Goal: Task Accomplishment & Management: Manage account settings

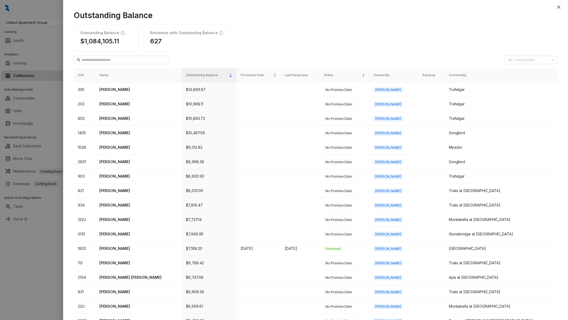
click at [42, 21] on div at bounding box center [284, 160] width 568 height 320
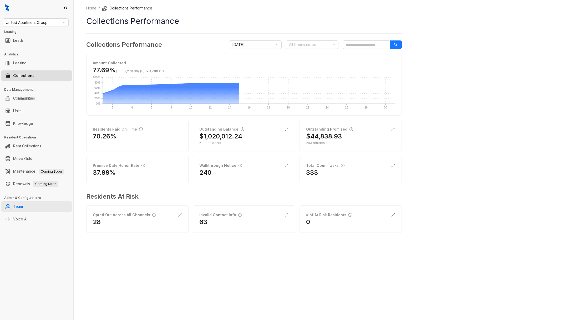
click at [23, 211] on link "Team" at bounding box center [18, 206] width 10 height 11
click at [25, 222] on link "Voice AI" at bounding box center [20, 219] width 14 height 11
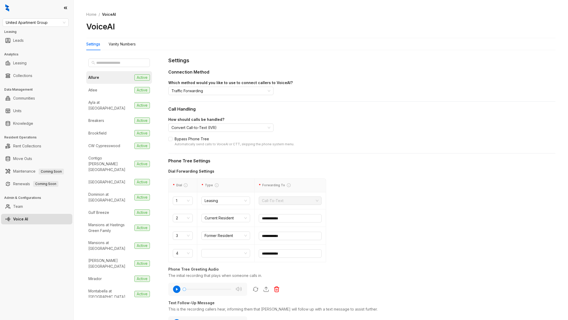
click at [25, 222] on link "Voice AI" at bounding box center [20, 219] width 15 height 11
click at [113, 76] on li "Allure Active" at bounding box center [119, 77] width 66 height 13
click at [115, 86] on li "Atlee Active" at bounding box center [119, 90] width 66 height 13
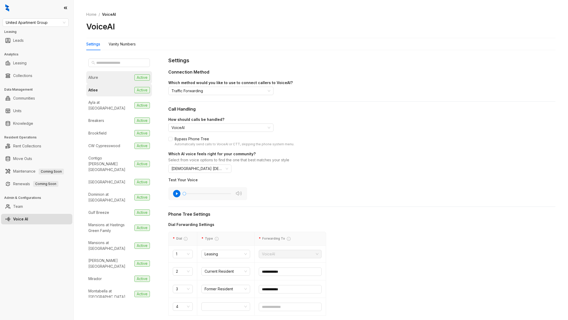
click at [121, 80] on li "Allure Active" at bounding box center [119, 77] width 66 height 13
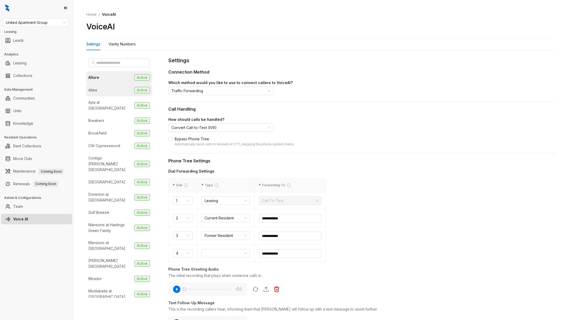
click at [120, 90] on li "Atlee Active" at bounding box center [119, 90] width 66 height 13
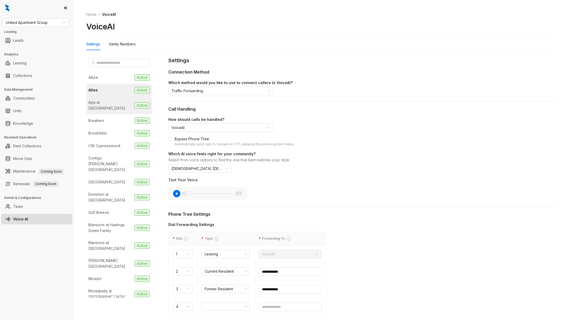
click at [116, 103] on div "Ayla at [GEOGRAPHIC_DATA]" at bounding box center [110, 106] width 44 height 12
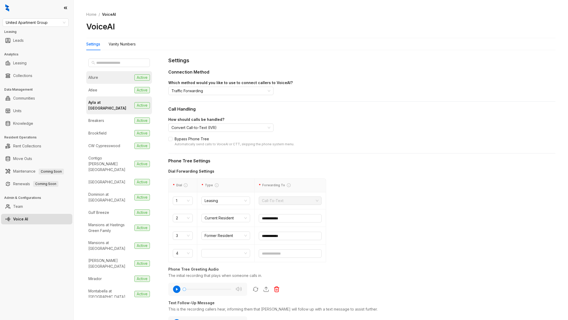
click at [115, 78] on li "Allure Active" at bounding box center [119, 77] width 66 height 13
click at [111, 79] on li "Allure Active" at bounding box center [119, 77] width 66 height 13
click at [111, 87] on li "Atlee Active" at bounding box center [119, 90] width 66 height 13
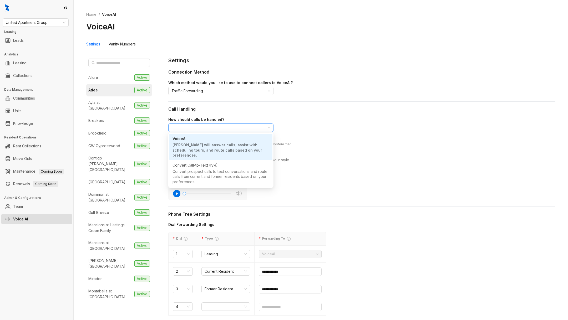
click at [197, 126] on span "VoiceAI" at bounding box center [220, 128] width 99 height 8
click at [209, 169] on div "Convert prospect calls to text conversations and route calls from current and f…" at bounding box center [220, 177] width 97 height 17
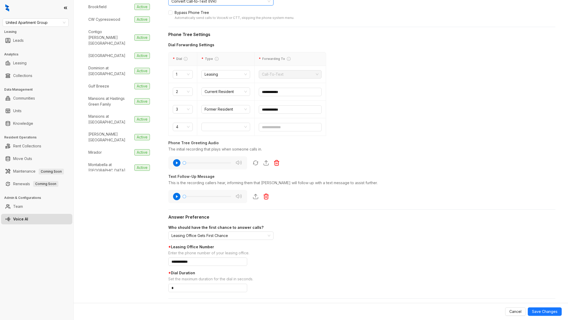
scroll to position [138, 0]
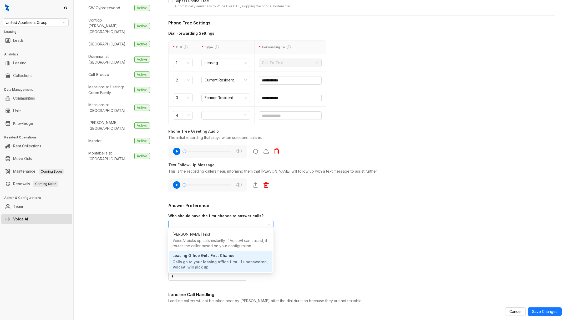
click at [205, 220] on span "Leasing Office Gets First Chance" at bounding box center [220, 224] width 99 height 8
click at [214, 243] on div "VoiceAI picks up calls instantly. If VoiceAI can't assist, it routes the caller…" at bounding box center [220, 243] width 97 height 11
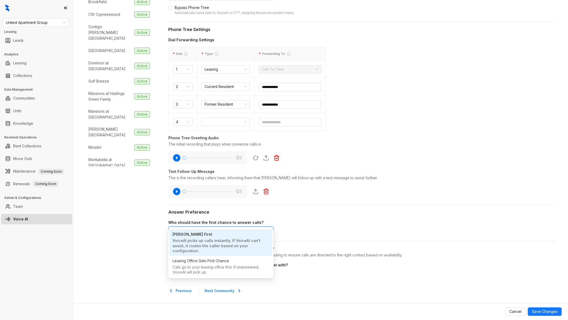
scroll to position [130, 0]
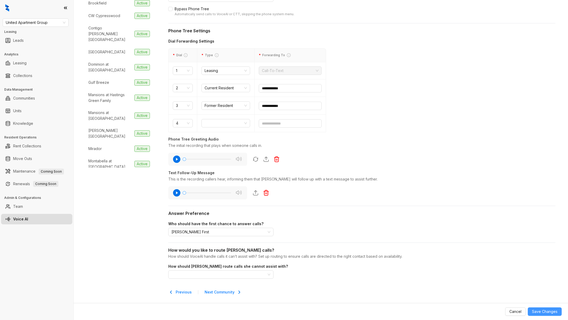
click at [545, 314] on span "Save Changes" at bounding box center [545, 312] width 26 height 6
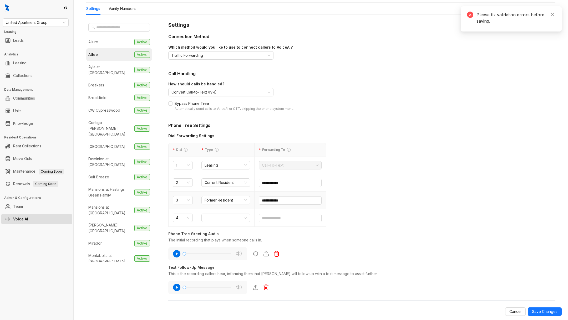
scroll to position [137, 0]
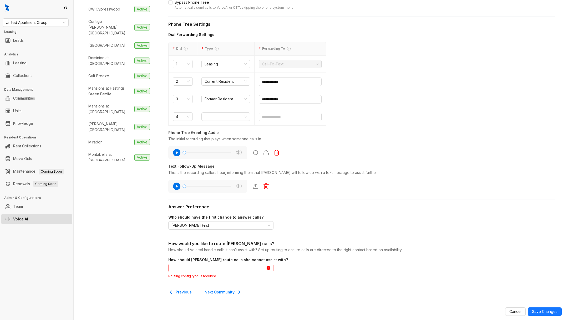
click at [216, 267] on input "search" at bounding box center [218, 268] width 94 height 8
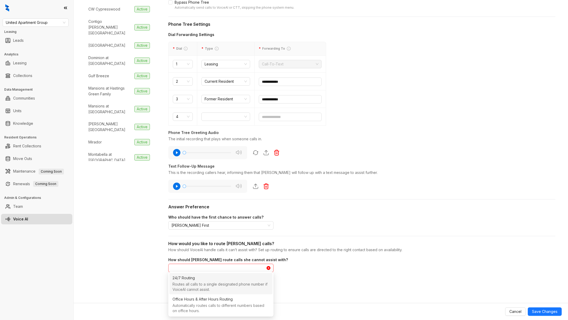
click at [211, 284] on div "Routes all calls to a single designated phone number if VoiceAI cannot assist." at bounding box center [220, 287] width 97 height 11
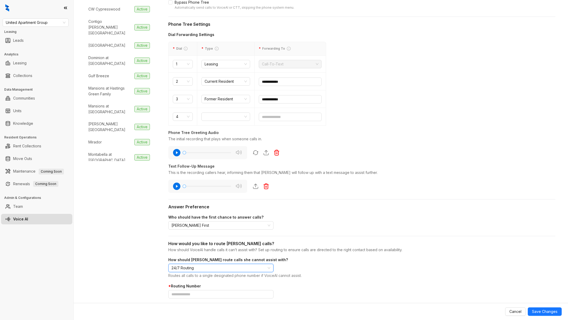
scroll to position [156, 0]
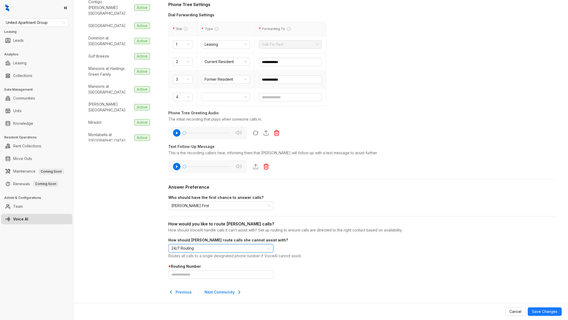
click at [274, 84] on td "**********" at bounding box center [291, 80] width 72 height 18
click at [274, 83] on td "**********" at bounding box center [291, 80] width 72 height 18
click at [274, 81] on input "**********" at bounding box center [290, 79] width 63 height 8
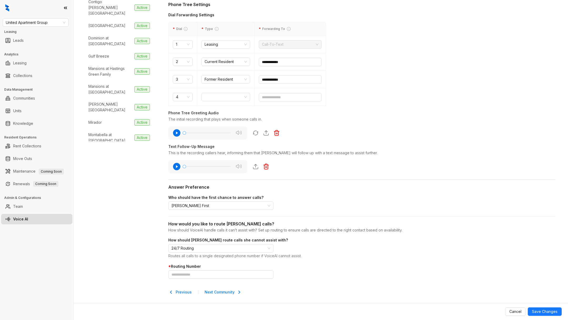
click at [203, 279] on div "**********" at bounding box center [361, 97] width 387 height 395
click at [202, 273] on input "text" at bounding box center [220, 275] width 105 height 8
paste input "**********"
type input "**********"
click at [540, 313] on span "Save Changes" at bounding box center [545, 312] width 26 height 6
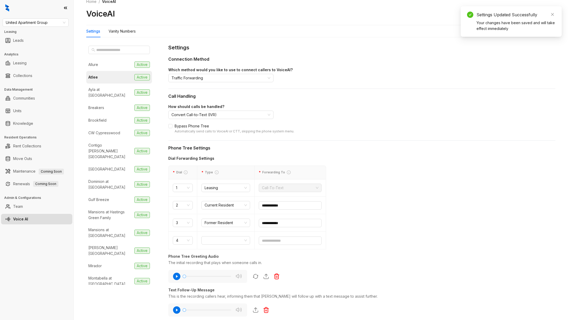
scroll to position [0, 0]
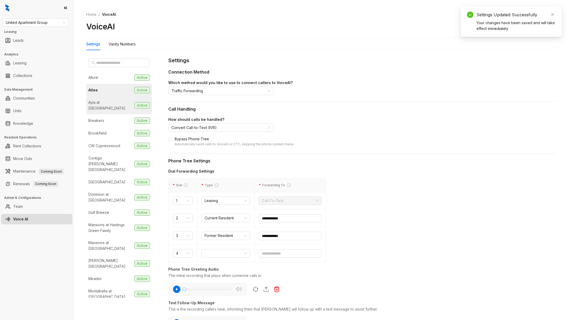
click at [116, 106] on li "Ayla at Castle Hills Active" at bounding box center [119, 105] width 66 height 18
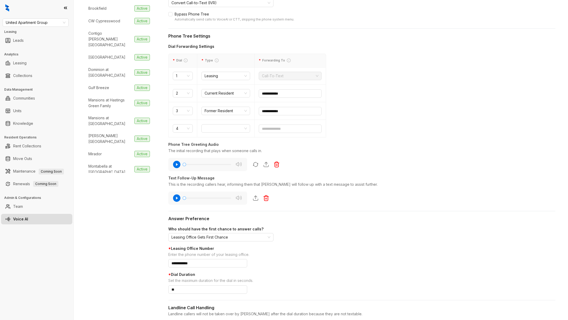
scroll to position [141, 0]
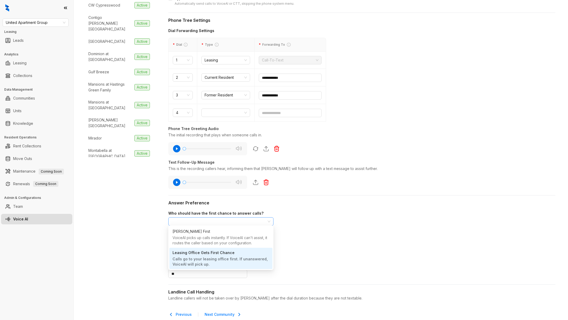
click at [228, 221] on span "Leasing Office Gets First Chance" at bounding box center [220, 222] width 99 height 8
click at [229, 242] on div "VoiceAI picks up calls instantly. If VoiceAI can't assist, it routes the caller…" at bounding box center [220, 240] width 97 height 11
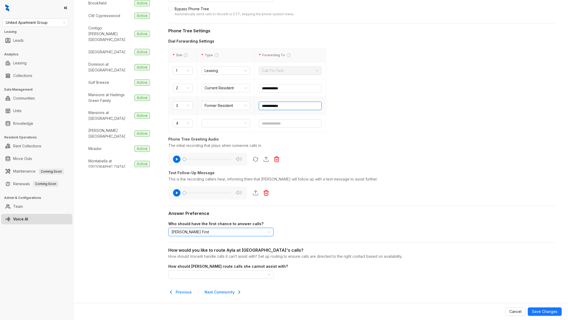
click at [277, 105] on input "**********" at bounding box center [290, 106] width 63 height 8
click at [211, 271] on input "search" at bounding box center [218, 275] width 94 height 8
click at [210, 271] on input "search" at bounding box center [218, 275] width 94 height 8
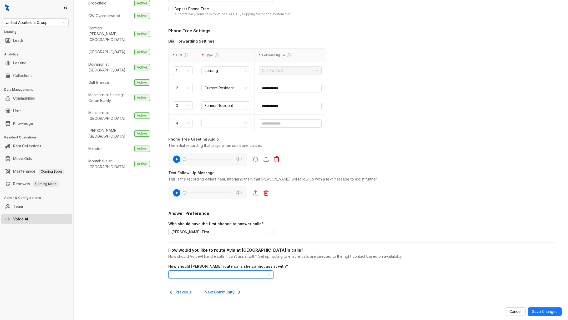
click at [199, 277] on input "search" at bounding box center [218, 275] width 94 height 8
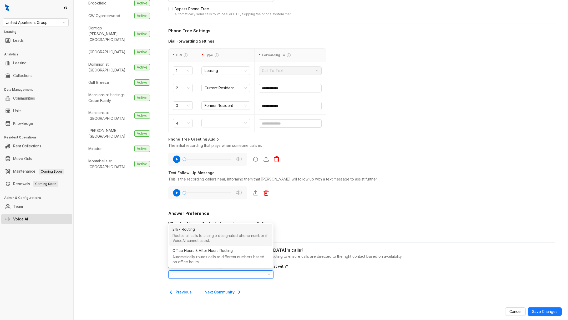
click at [197, 230] on div "24/7 Routing" at bounding box center [220, 229] width 97 height 7
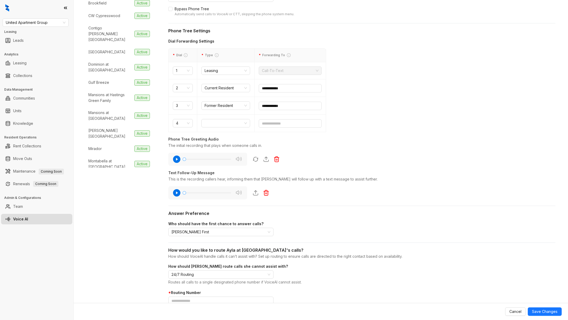
click at [192, 303] on div "Cancel Save Changes" at bounding box center [321, 311] width 494 height 17
click at [192, 300] on input "text" at bounding box center [220, 301] width 105 height 8
paste input "**********"
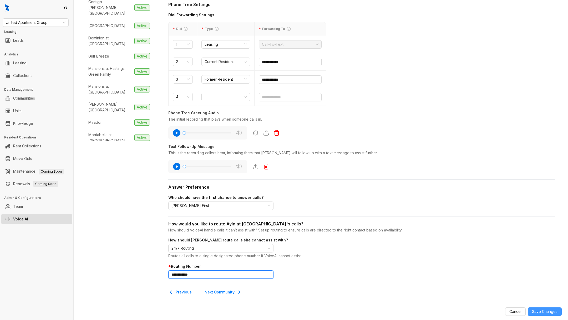
type input "**********"
click at [545, 310] on span "Save Changes" at bounding box center [545, 312] width 26 height 6
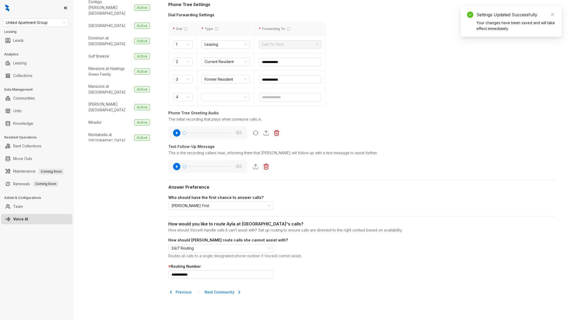
scroll to position [0, 0]
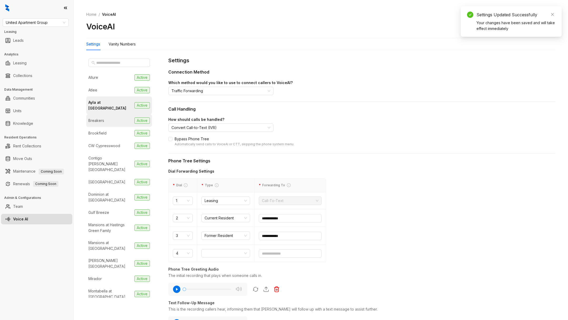
click at [119, 114] on li "Breakers Active" at bounding box center [119, 120] width 66 height 13
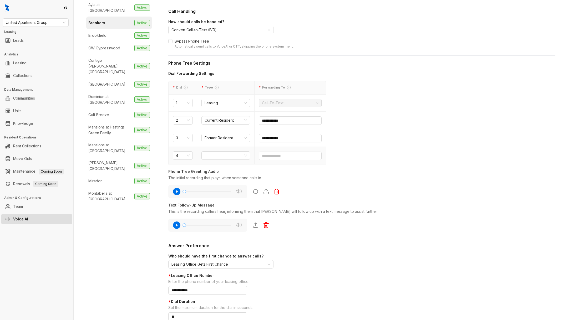
scroll to position [163, 0]
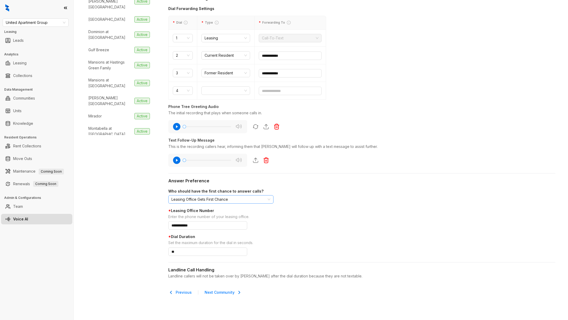
click at [194, 197] on span "Leasing Office Gets First Chance" at bounding box center [220, 200] width 99 height 8
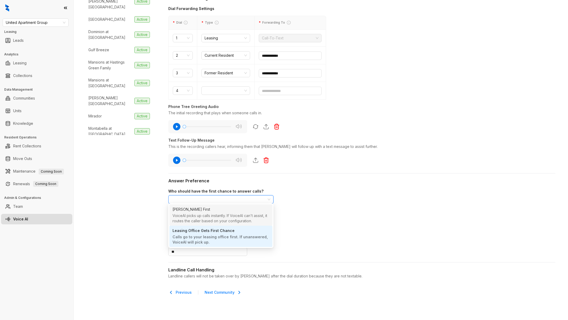
click at [200, 220] on div "VoiceAI picks up calls instantly. If VoiceAI can't assist, it routes the caller…" at bounding box center [220, 218] width 97 height 11
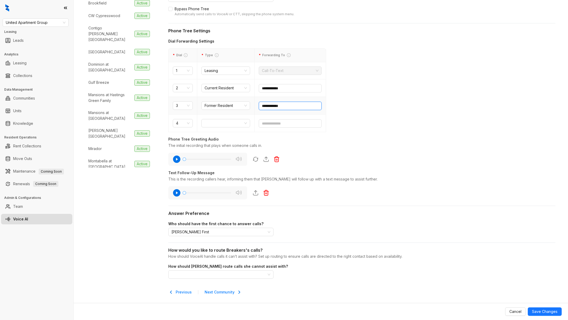
click at [278, 104] on input "**********" at bounding box center [290, 106] width 63 height 8
click at [211, 275] on input "search" at bounding box center [218, 275] width 94 height 8
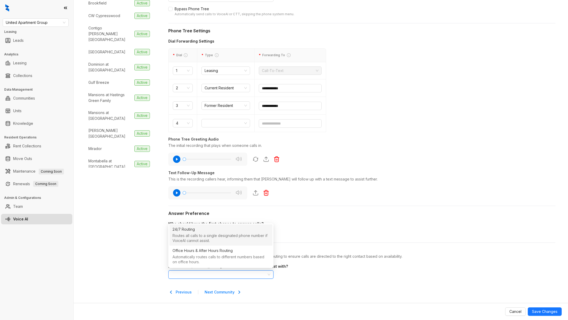
click at [210, 274] on input "search" at bounding box center [218, 275] width 94 height 8
click at [196, 276] on input "search" at bounding box center [218, 275] width 94 height 8
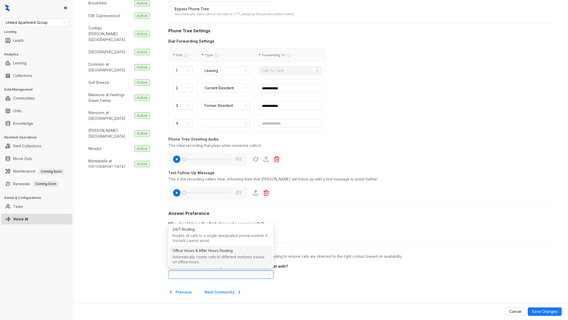
click at [187, 248] on div "Office Hours & After Hours Routing" at bounding box center [202, 251] width 60 height 6
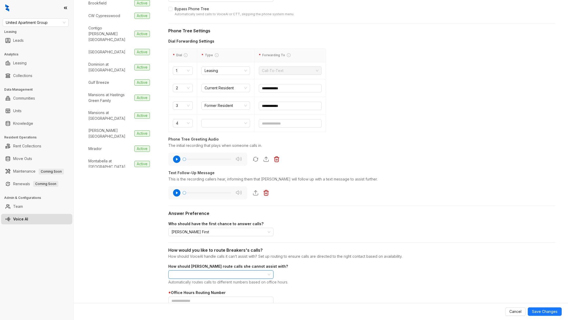
click at [185, 276] on span "Office Hours & After Hours Routing" at bounding box center [220, 275] width 99 height 8
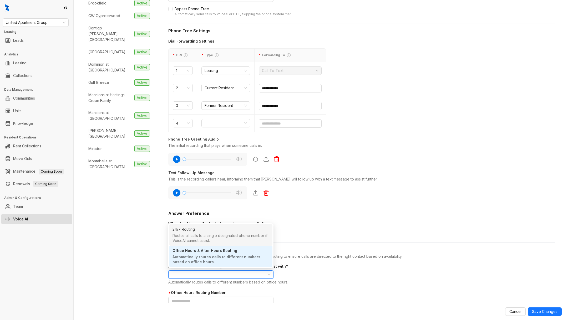
click at [187, 232] on div "24/7 Routing" at bounding box center [183, 230] width 22 height 6
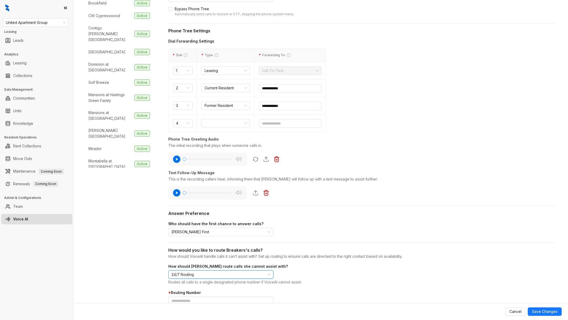
scroll to position [156, 0]
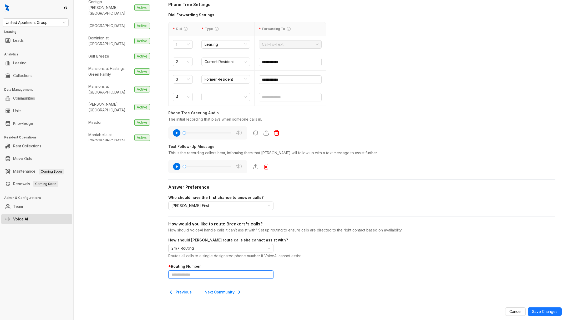
click at [189, 272] on input "text" at bounding box center [220, 275] width 105 height 8
paste input "**********"
type input "**********"
click at [540, 309] on span "Save Changes" at bounding box center [545, 312] width 26 height 6
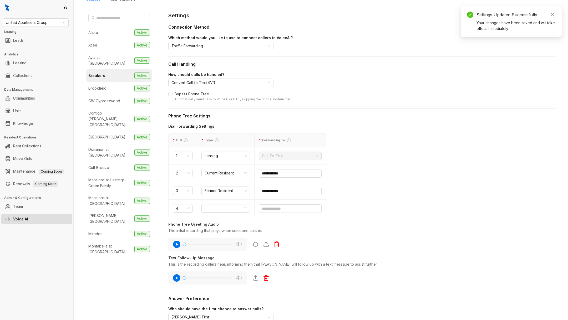
scroll to position [44, 0]
click at [105, 87] on li "Brookfield Active" at bounding box center [119, 89] width 66 height 13
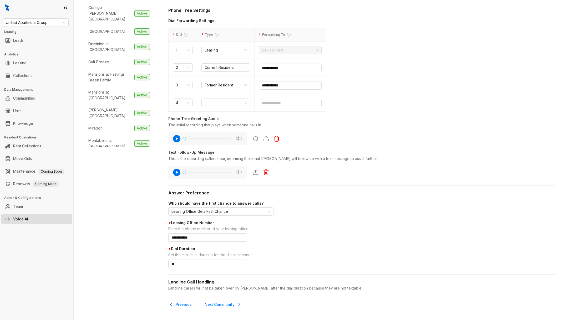
scroll to position [151, 0]
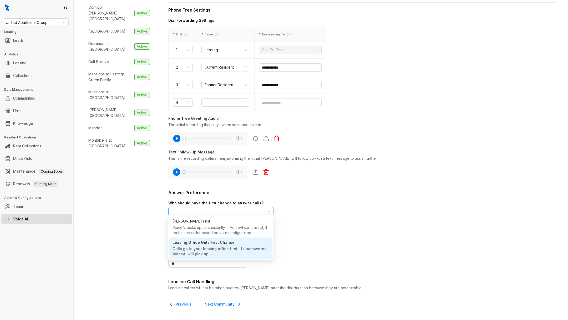
click at [191, 212] on span "Leasing Office Gets First Chance" at bounding box center [220, 211] width 99 height 8
click at [193, 232] on div "VoiceAI picks up calls instantly. If VoiceAI can't assist, it routes the caller…" at bounding box center [220, 230] width 97 height 11
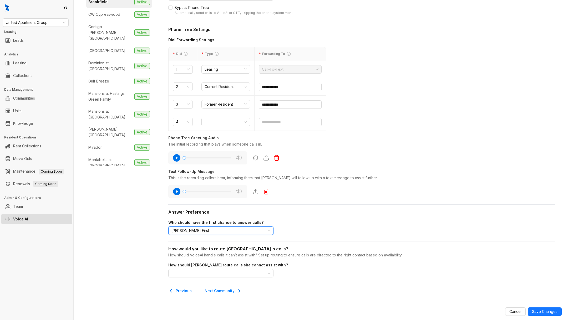
scroll to position [130, 0]
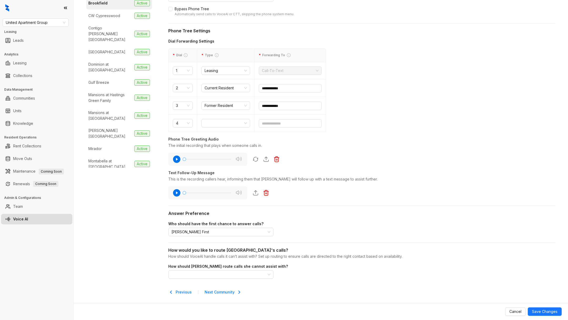
click at [180, 268] on div "How should Kelsey route calls she cannot assist with?" at bounding box center [361, 267] width 387 height 6
click at [182, 273] on input "search" at bounding box center [218, 275] width 94 height 8
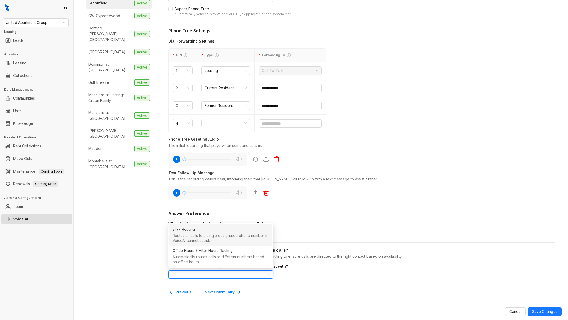
click at [185, 240] on div "Routes all calls to a single designated phone number if VoiceAI cannot assist." at bounding box center [220, 238] width 97 height 11
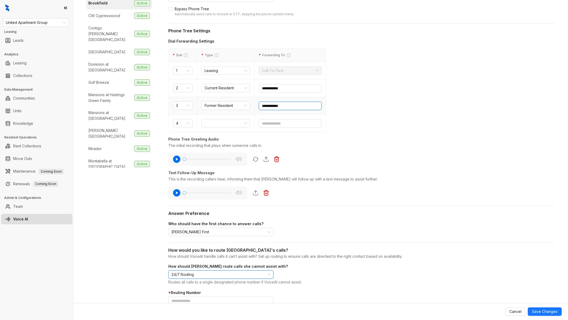
click at [273, 106] on input "**********" at bounding box center [290, 106] width 63 height 8
click at [273, 105] on input "**********" at bounding box center [290, 106] width 63 height 8
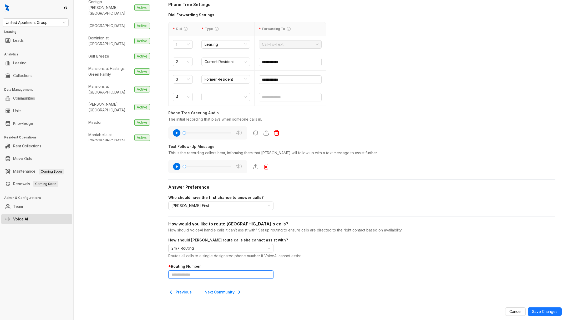
click at [206, 275] on input "text" at bounding box center [220, 275] width 105 height 8
paste input "**********"
type input "**********"
click at [544, 308] on button "Save Changes" at bounding box center [545, 312] width 34 height 8
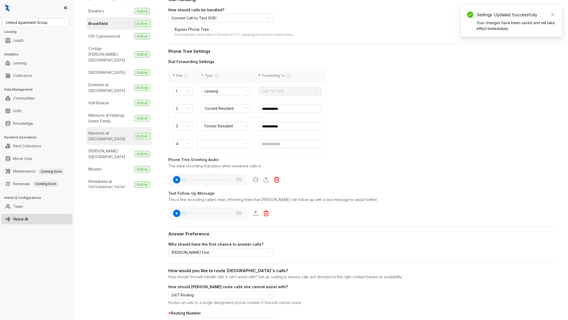
scroll to position [89, 0]
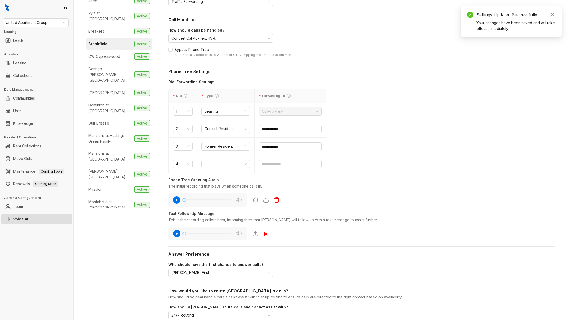
click at [110, 43] on li "Brookfield Active" at bounding box center [119, 44] width 66 height 13
click at [110, 50] on li "CW Cypresswood Active" at bounding box center [119, 56] width 66 height 13
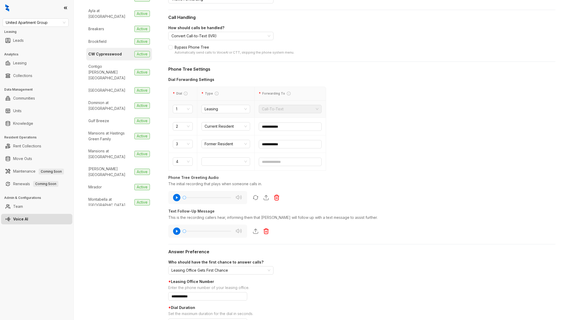
scroll to position [163, 0]
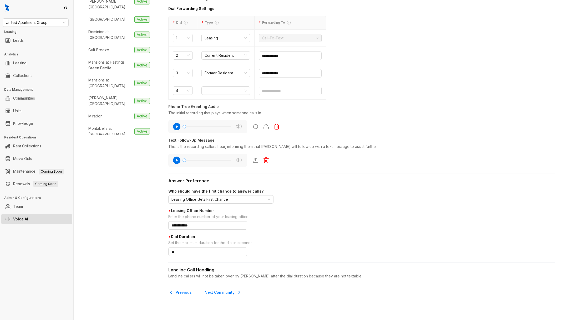
click at [201, 206] on div "**********" at bounding box center [361, 223] width 387 height 68
click at [201, 205] on div "**********" at bounding box center [361, 223] width 387 height 68
click at [200, 204] on div "**********" at bounding box center [361, 223] width 387 height 68
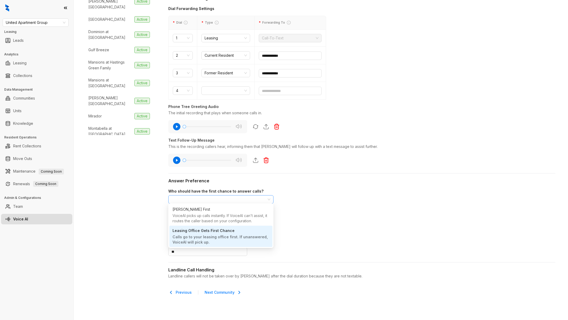
click at [197, 198] on span "Leasing Office Gets First Chance" at bounding box center [220, 200] width 99 height 8
click at [199, 212] on div "Kelsey Answers First" at bounding box center [191, 210] width 38 height 6
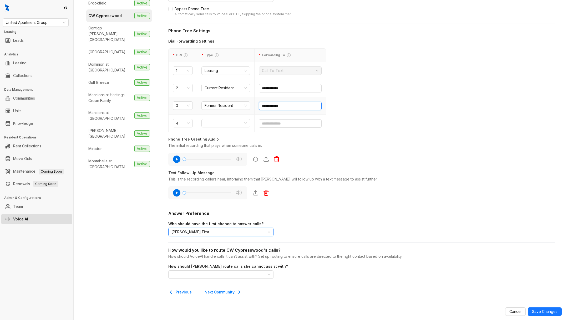
click at [276, 103] on input "**********" at bounding box center [290, 106] width 63 height 8
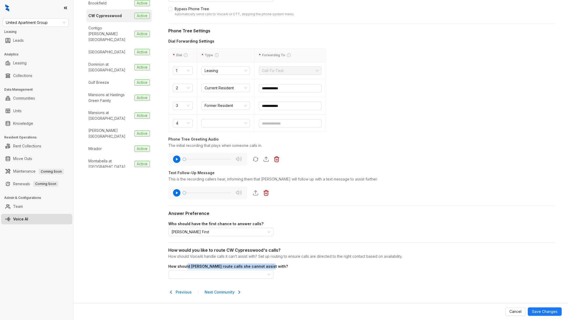
click at [188, 268] on div "How should Kelsey route calls she cannot assist with? Select routing method" at bounding box center [361, 271] width 387 height 15
click at [190, 271] on div "Select routing method" at bounding box center [220, 275] width 105 height 8
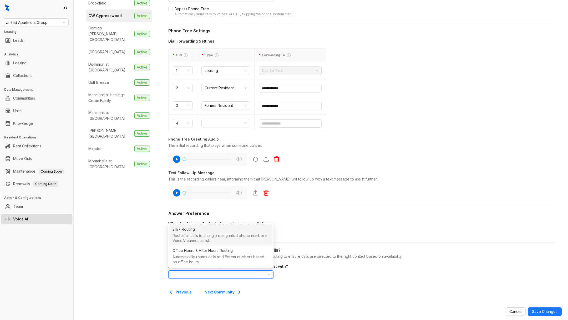
click at [191, 275] on input "search" at bounding box center [218, 275] width 94 height 8
click at [191, 235] on div "Routes all calls to a single designated phone number if VoiceAI cannot assist." at bounding box center [220, 238] width 97 height 11
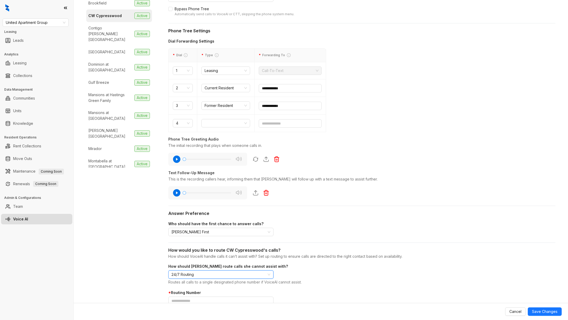
click at [191, 275] on span "24/7 Routing" at bounding box center [220, 275] width 99 height 8
click at [191, 277] on span "24/7 Routing" at bounding box center [220, 275] width 99 height 8
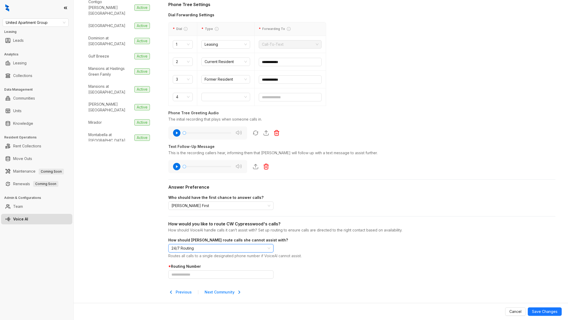
click at [207, 245] on span "24/7 Routing" at bounding box center [220, 249] width 99 height 8
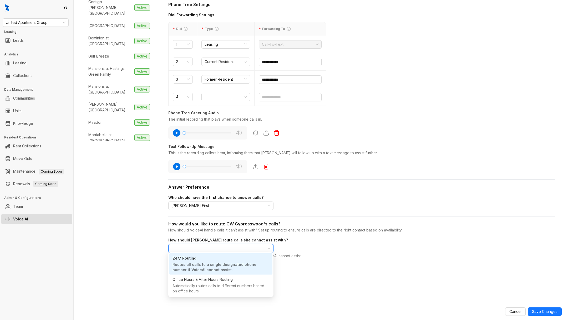
click at [205, 255] on div "24/7 Routing" at bounding box center [220, 258] width 97 height 7
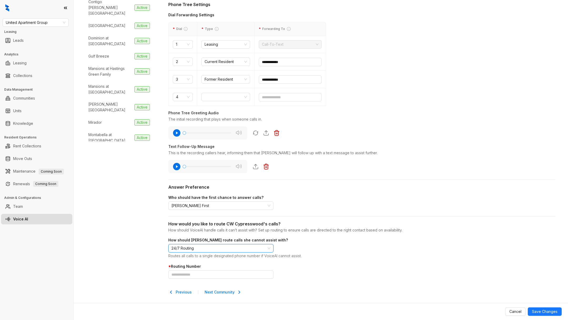
click at [184, 278] on div "**********" at bounding box center [361, 97] width 387 height 395
click at [183, 273] on input "text" at bounding box center [220, 275] width 105 height 8
paste input "**********"
type input "**********"
click at [555, 311] on span "Save Changes" at bounding box center [545, 312] width 26 height 6
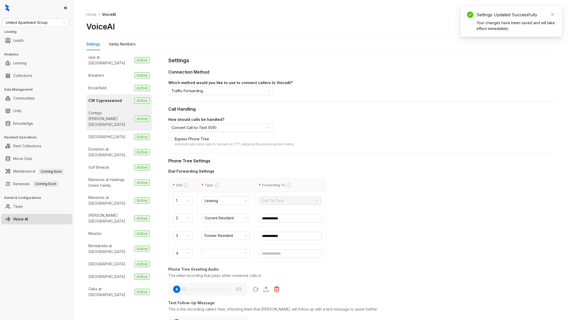
scroll to position [73, 0]
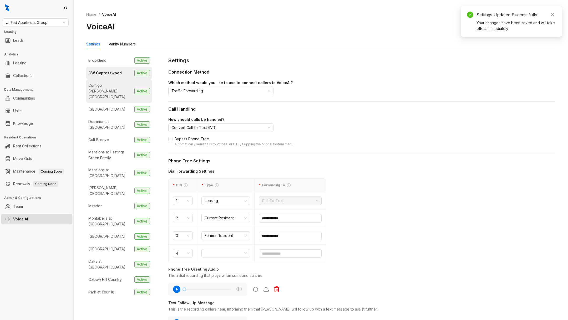
click at [109, 83] on div "Contigo [PERSON_NAME][GEOGRAPHIC_DATA]" at bounding box center [110, 91] width 44 height 17
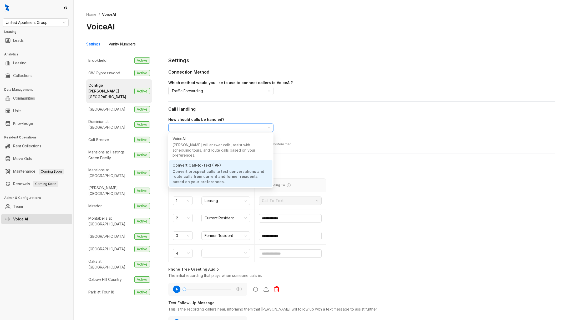
click at [185, 126] on span "Convert Call-to-Text (IVR)" at bounding box center [220, 128] width 99 height 8
click at [183, 111] on div "Call Handling" at bounding box center [361, 109] width 387 height 7
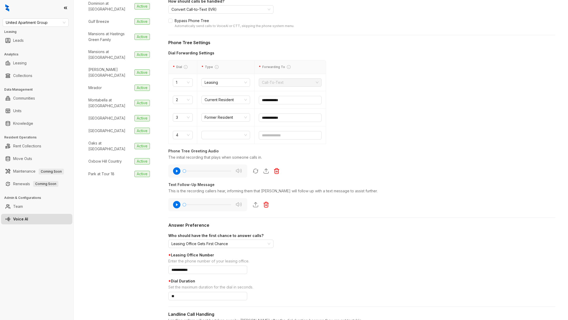
scroll to position [140, 0]
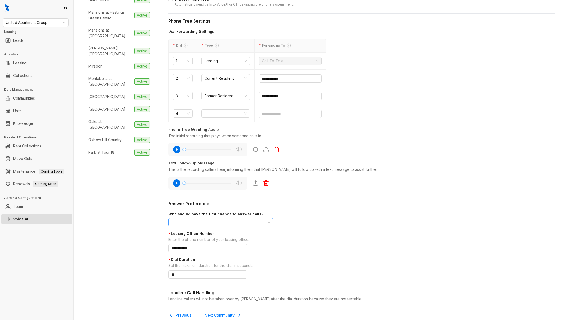
click at [185, 224] on span "Leasing Office Gets First Chance" at bounding box center [220, 222] width 99 height 8
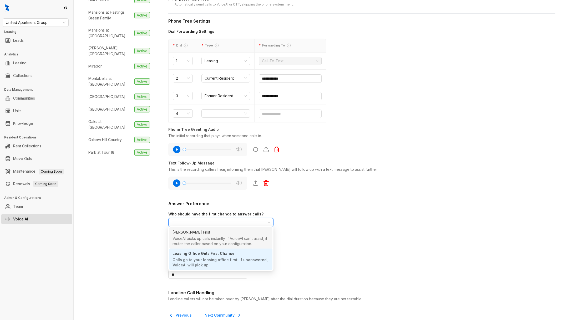
click at [188, 246] on div "VoiceAI picks up calls instantly. If VoiceAI can't assist, it routes the caller…" at bounding box center [220, 241] width 97 height 11
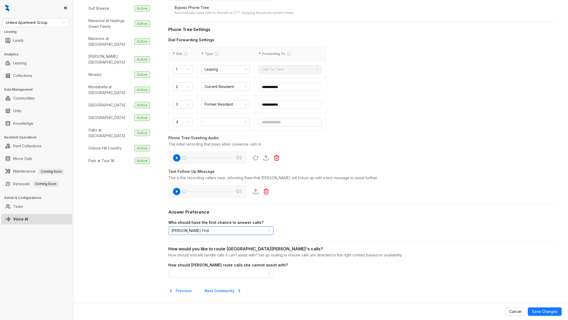
scroll to position [130, 0]
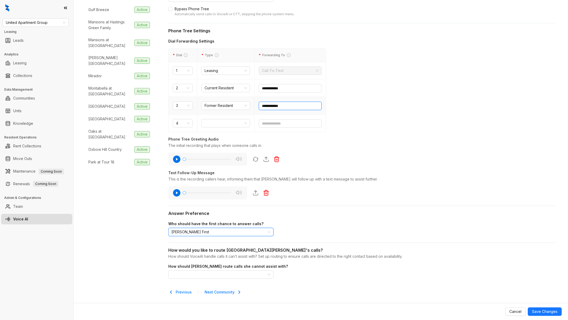
click at [273, 103] on input "**********" at bounding box center [290, 106] width 63 height 8
click at [217, 272] on input "search" at bounding box center [218, 275] width 94 height 8
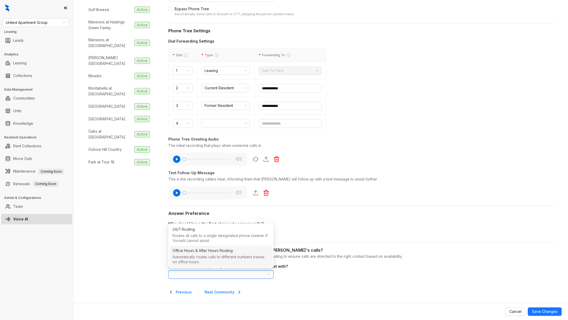
click at [214, 242] on div "Routes all calls to a single designated phone number if VoiceAI cannot assist." at bounding box center [220, 238] width 97 height 11
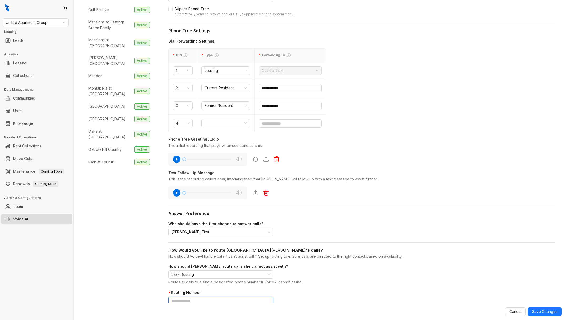
click at [205, 297] on input "text" at bounding box center [220, 301] width 105 height 8
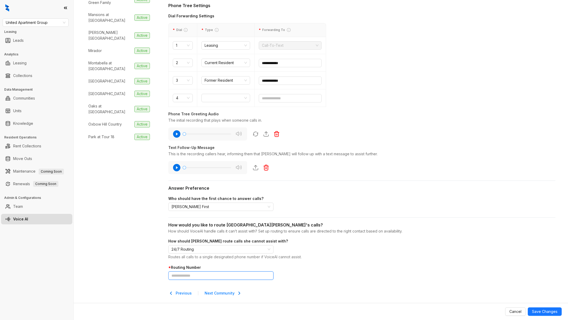
scroll to position [156, 0]
paste input "**********"
type input "**********"
click at [539, 311] on span "Save Changes" at bounding box center [545, 312] width 26 height 6
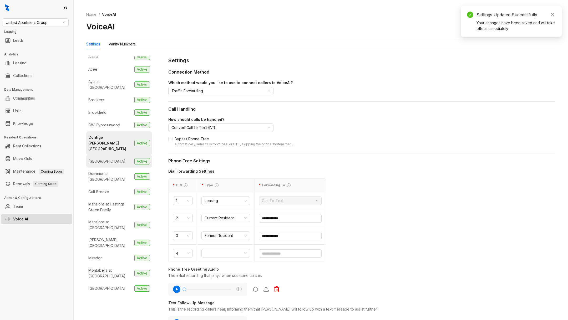
scroll to position [0, 0]
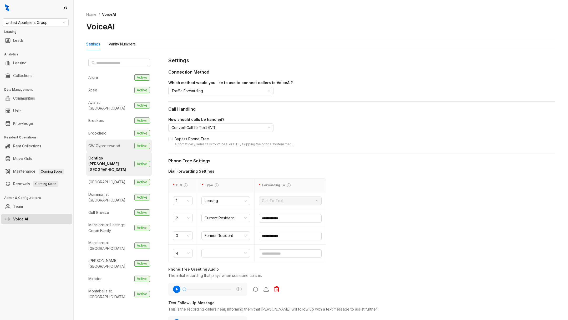
click at [113, 143] on div "CW Cypresswood" at bounding box center [104, 146] width 32 height 6
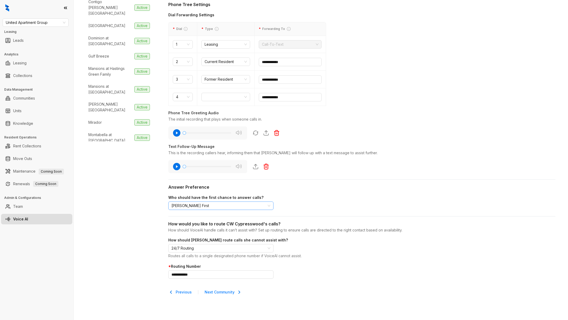
click at [204, 206] on span "Kelsey Answers First" at bounding box center [220, 206] width 99 height 8
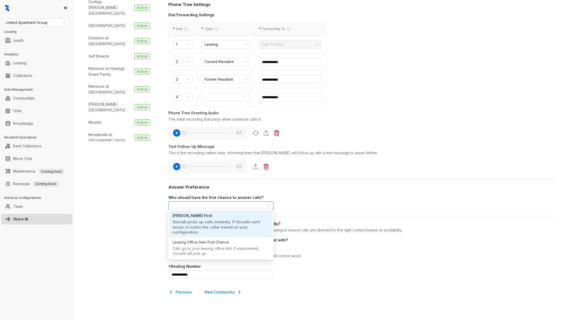
click at [208, 237] on div "Leasing Office Gets First Chance Calls go to your leasing office first. If unan…" at bounding box center [220, 247] width 103 height 21
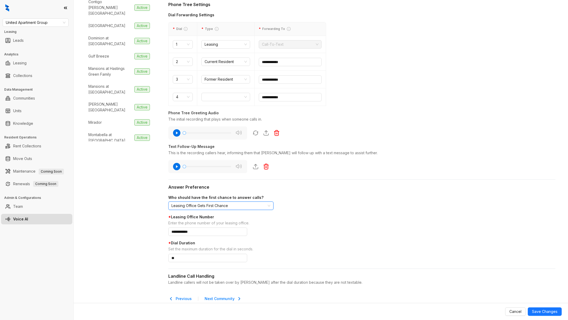
scroll to position [163, 0]
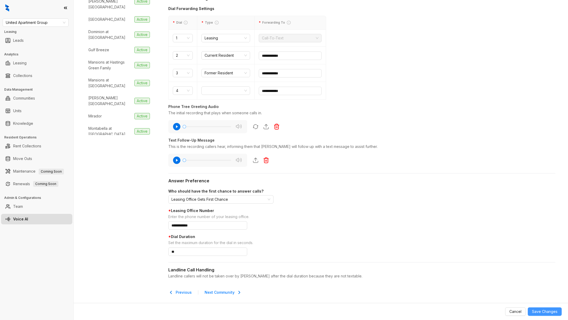
click at [548, 313] on span "Save Changes" at bounding box center [545, 312] width 26 height 6
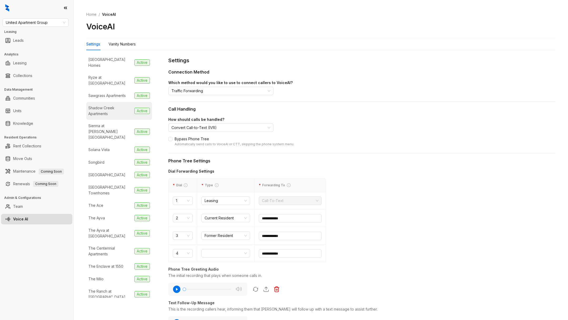
scroll to position [0, 0]
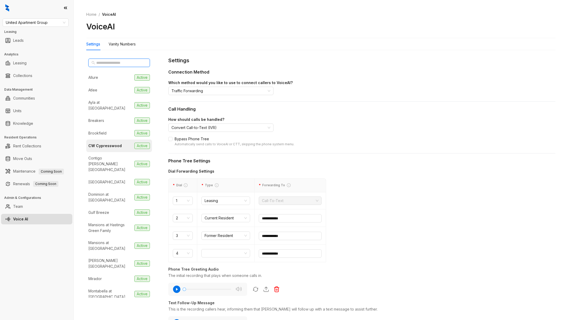
click at [110, 61] on input "text" at bounding box center [119, 63] width 46 height 6
click at [113, 127] on li "Brookfield Active" at bounding box center [119, 133] width 66 height 13
click at [107, 79] on li "Allure Active" at bounding box center [119, 77] width 66 height 13
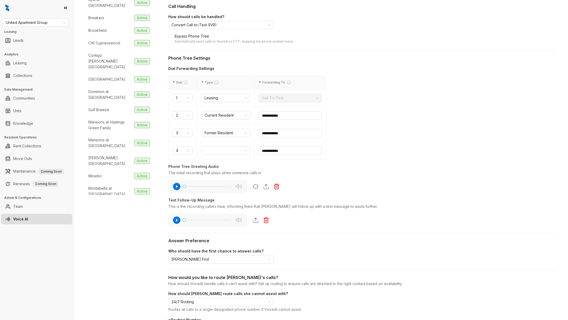
scroll to position [124, 0]
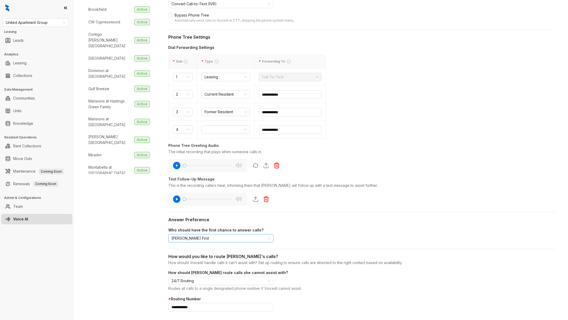
click at [215, 238] on span "Kelsey Answers First" at bounding box center [220, 239] width 99 height 8
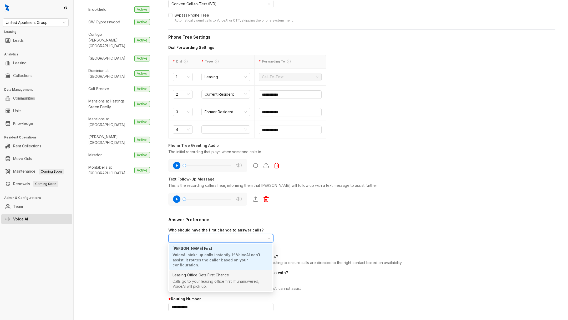
click at [211, 270] on div "Leasing Office Gets First Chance Calls go to your leasing office first. If unan…" at bounding box center [220, 280] width 103 height 21
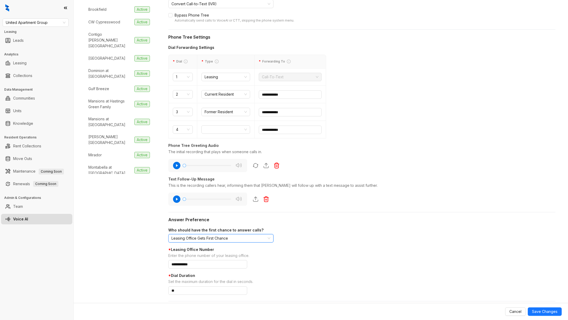
scroll to position [163, 0]
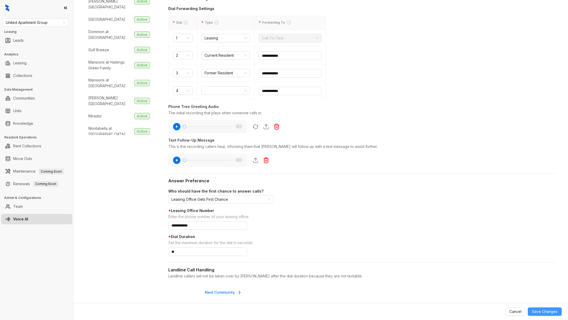
click at [542, 311] on span "Save Changes" at bounding box center [545, 312] width 26 height 6
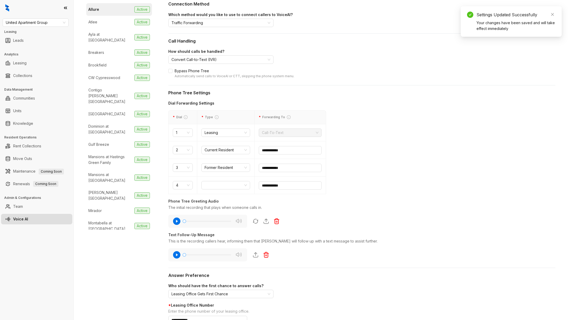
scroll to position [34, 0]
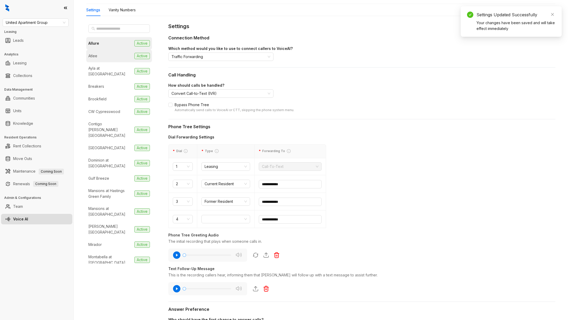
click at [109, 53] on li "Atlee Active" at bounding box center [119, 56] width 66 height 13
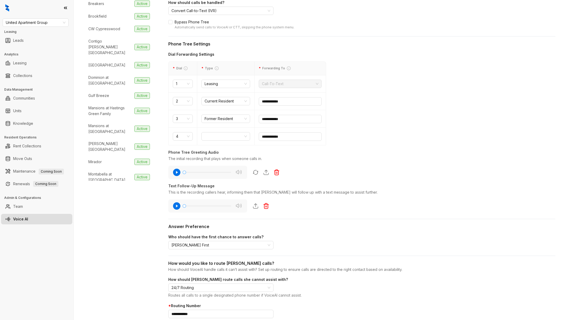
scroll to position [156, 0]
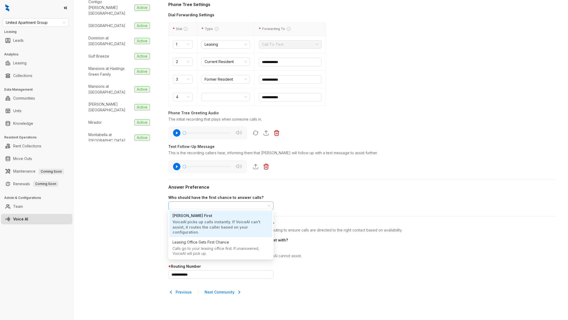
click at [212, 202] on span "Kelsey Answers First" at bounding box center [220, 206] width 99 height 8
click at [216, 240] on div "Leasing Office Gets First Chance" at bounding box center [200, 243] width 57 height 6
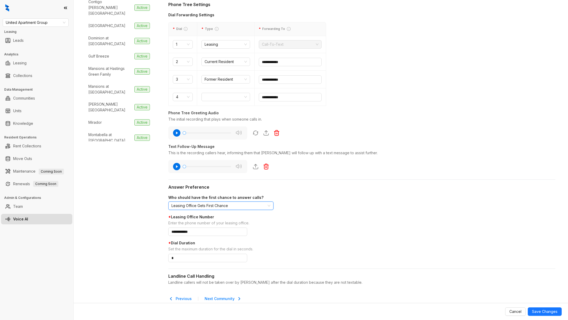
scroll to position [163, 0]
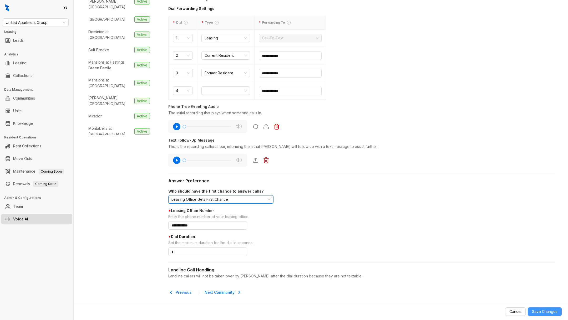
click at [540, 309] on span "Save Changes" at bounding box center [545, 312] width 26 height 6
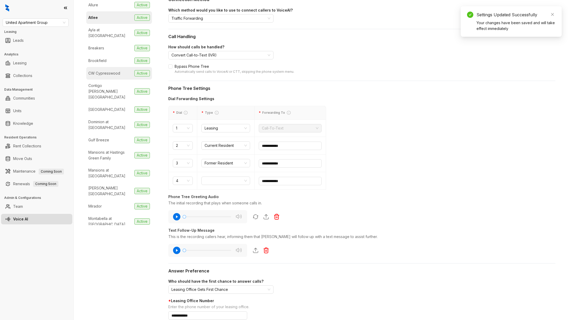
scroll to position [54, 0]
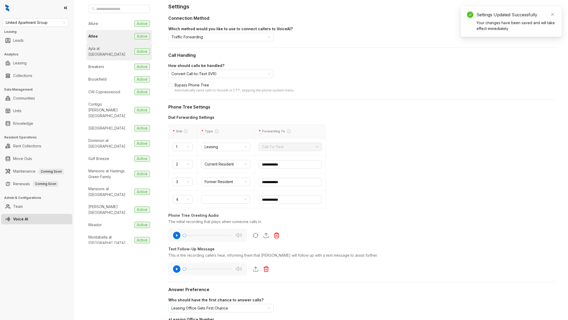
click at [114, 49] on div "Ayla at [GEOGRAPHIC_DATA]" at bounding box center [110, 52] width 44 height 12
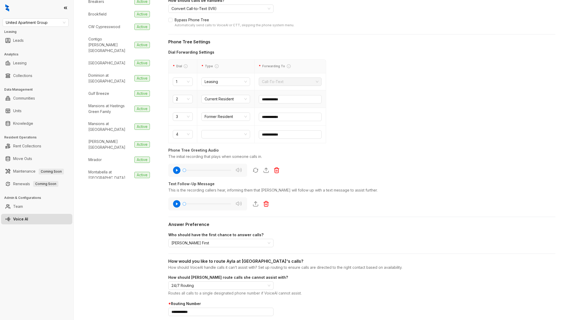
scroll to position [156, 0]
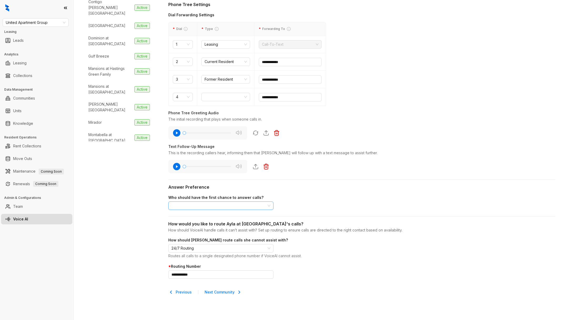
click at [220, 203] on span "Kelsey Answers First" at bounding box center [220, 206] width 99 height 8
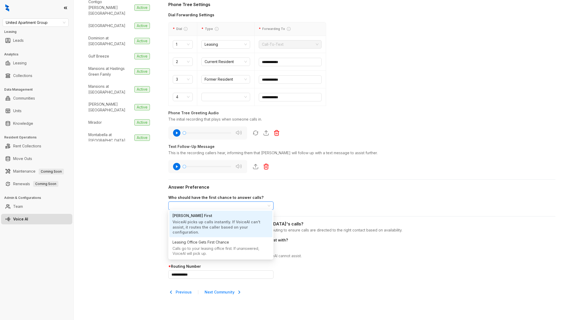
click at [221, 230] on div "VoiceAI picks up calls instantly. If VoiceAI can't assist, it routes the caller…" at bounding box center [220, 228] width 97 height 17
click at [237, 204] on span "Kelsey Answers First" at bounding box center [220, 206] width 99 height 8
click at [238, 246] on div "Calls go to your leasing office first. If unanswered, VoiceAI will pick up." at bounding box center [220, 251] width 97 height 11
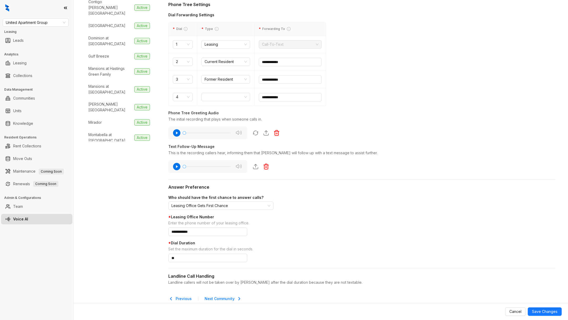
click at [536, 306] on div "Cancel Save Changes" at bounding box center [321, 311] width 494 height 17
click at [542, 313] on span "Save Changes" at bounding box center [545, 312] width 26 height 6
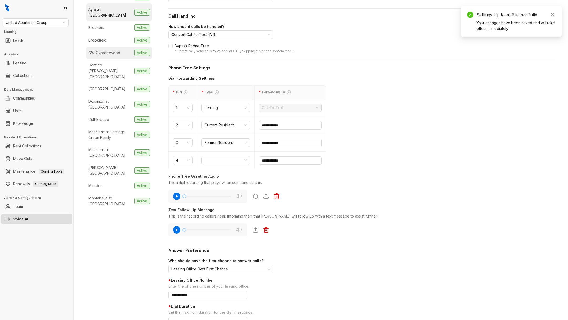
scroll to position [83, 0]
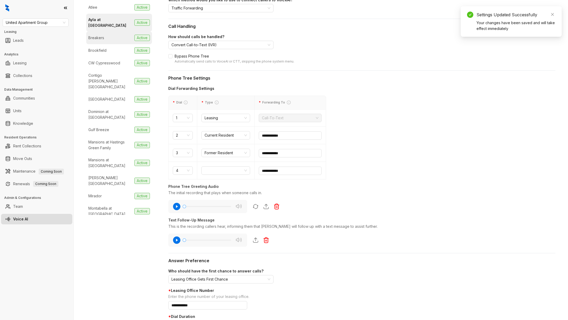
click at [109, 35] on li "Breakers Active" at bounding box center [119, 38] width 66 height 13
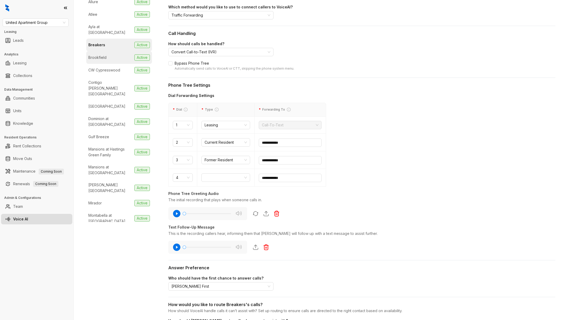
scroll to position [59, 0]
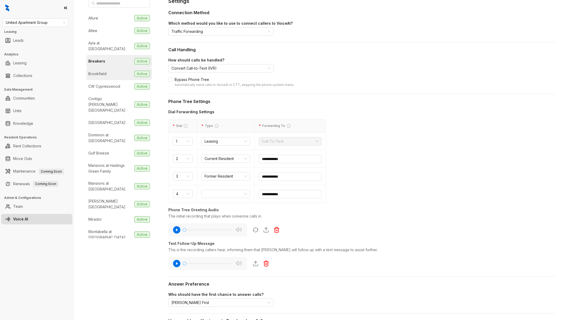
click at [105, 70] on li "Brookfield Active" at bounding box center [119, 74] width 66 height 13
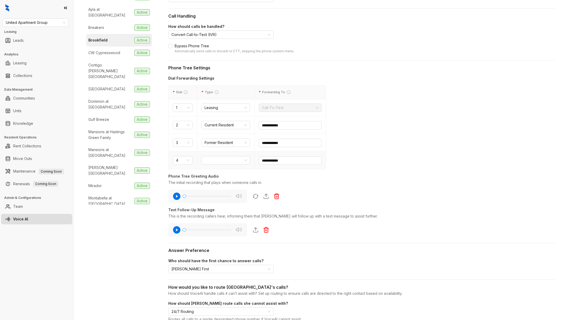
scroll to position [104, 0]
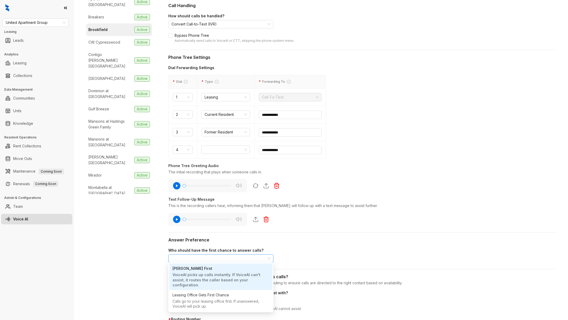
click at [223, 255] on span "Kelsey Answers First" at bounding box center [220, 259] width 99 height 8
click at [205, 292] on div "Leasing Office Gets First Chance" at bounding box center [200, 295] width 57 height 6
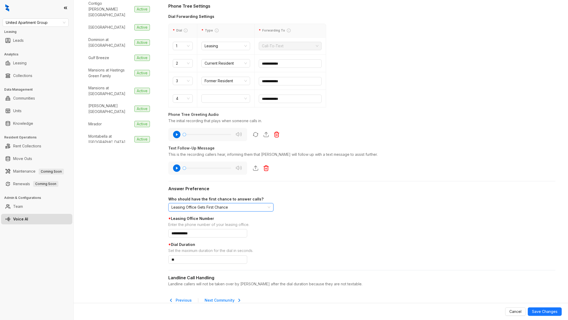
scroll to position [163, 0]
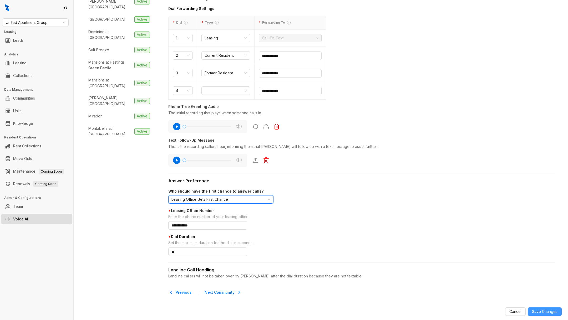
click at [547, 312] on span "Save Changes" at bounding box center [545, 312] width 26 height 6
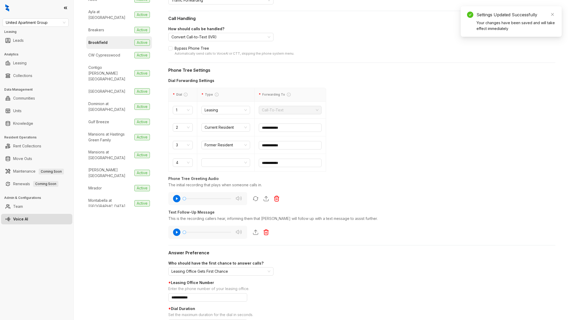
scroll to position [0, 0]
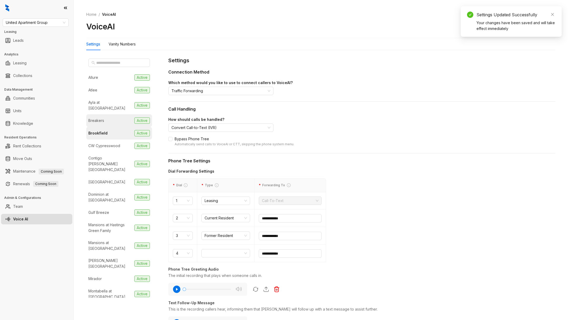
click at [109, 116] on li "Breakers Active" at bounding box center [119, 120] width 66 height 13
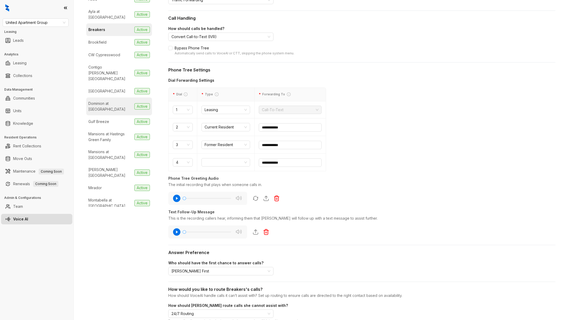
scroll to position [88, 0]
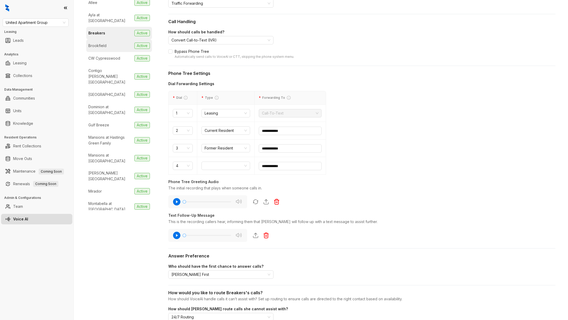
click at [112, 39] on li "Brookfield Active" at bounding box center [119, 45] width 66 height 13
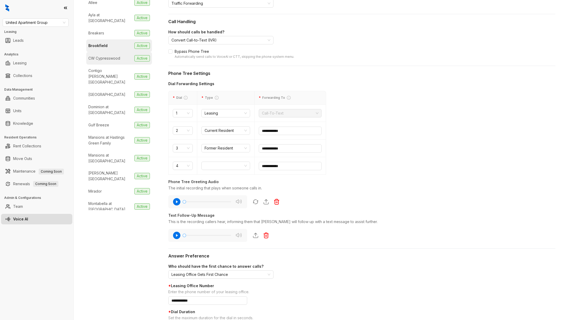
click at [114, 52] on li "CW Cypresswood Active" at bounding box center [119, 58] width 66 height 13
click at [114, 40] on li "Brookfield Active" at bounding box center [119, 45] width 66 height 13
click at [114, 65] on li "Contigo Westover Hills Active" at bounding box center [119, 77] width 66 height 24
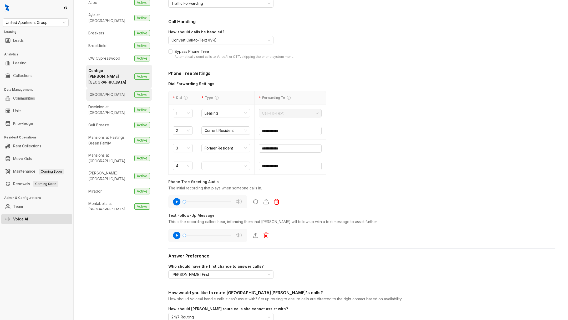
click at [113, 92] on div "[GEOGRAPHIC_DATA]" at bounding box center [106, 95] width 37 height 6
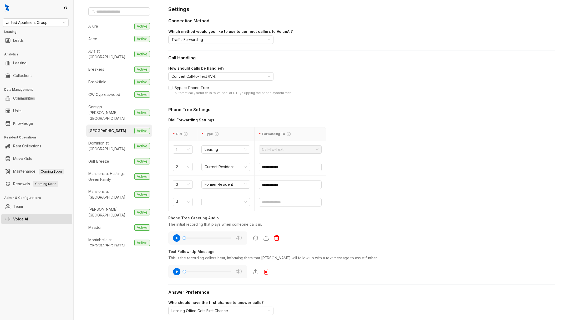
scroll to position [43, 0]
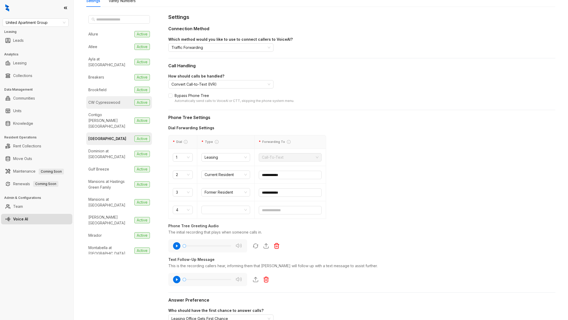
click at [118, 100] on div "CW Cypresswood" at bounding box center [104, 103] width 32 height 6
click at [117, 112] on div "Contigo [PERSON_NAME][GEOGRAPHIC_DATA]" at bounding box center [110, 120] width 44 height 17
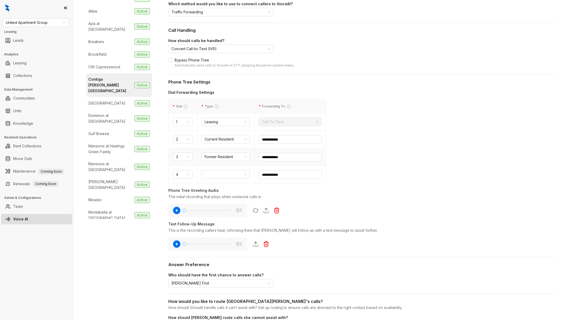
scroll to position [82, 0]
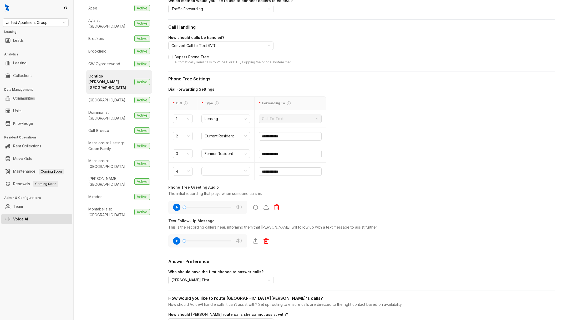
click at [219, 287] on div "Answer Preference Who should have the first chance to answer calls? Kelsey Answ…" at bounding box center [361, 274] width 387 height 33
click at [217, 285] on div "Answer Preference Who should have the first chance to answer calls? Kelsey Answ…" at bounding box center [361, 274] width 387 height 33
click at [216, 283] on div "Answer Preference Who should have the first chance to answer calls? Kelsey Answ…" at bounding box center [361, 274] width 387 height 33
click at [213, 278] on span "Kelsey Answers First" at bounding box center [220, 280] width 99 height 8
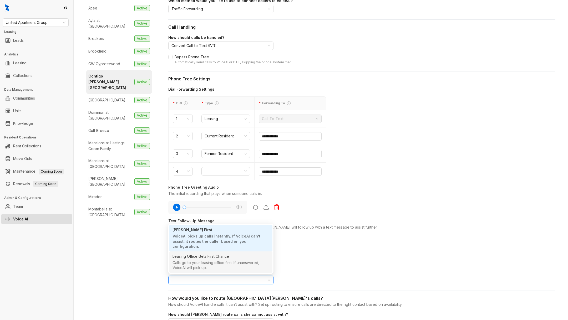
click at [212, 264] on div "Calls go to your leasing office first. If unanswered, VoiceAI will pick up." at bounding box center [220, 265] width 97 height 11
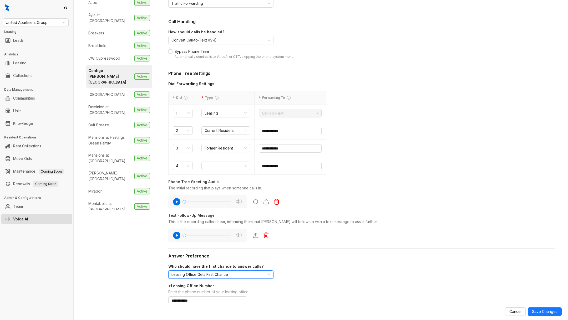
scroll to position [90, 0]
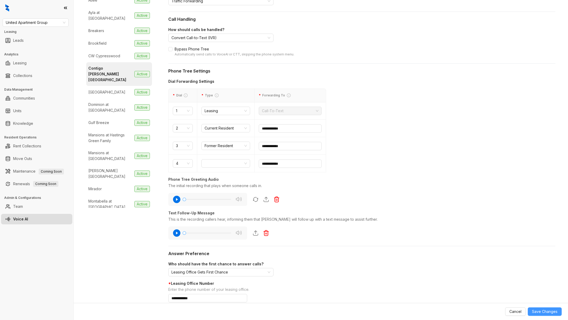
click at [552, 309] on span "Save Changes" at bounding box center [545, 312] width 26 height 6
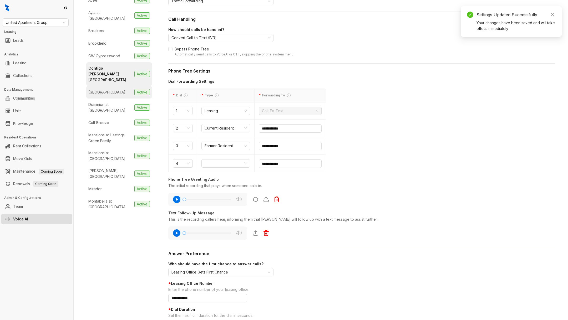
click at [116, 89] on div "[GEOGRAPHIC_DATA]" at bounding box center [106, 92] width 37 height 6
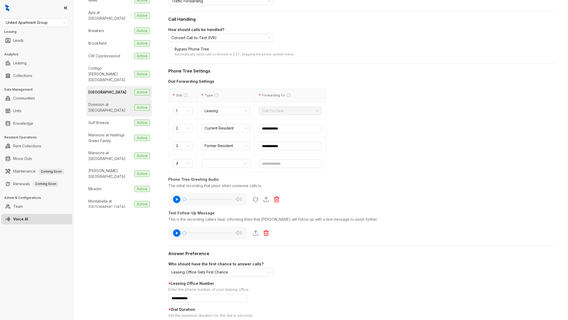
click at [112, 102] on div "Dominion at [GEOGRAPHIC_DATA]" at bounding box center [110, 108] width 44 height 12
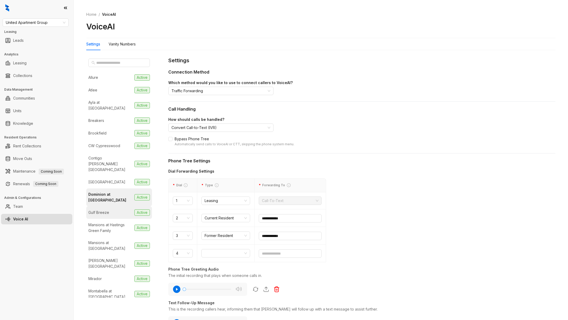
click at [104, 210] on div "Gulf Breeze" at bounding box center [98, 213] width 21 height 6
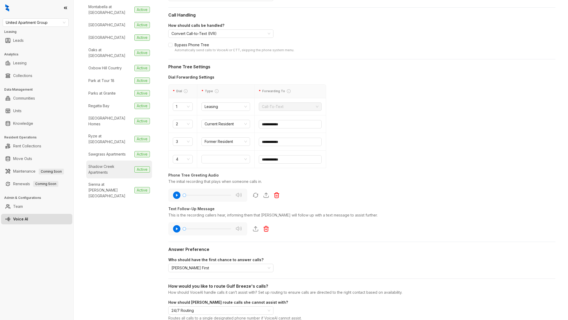
scroll to position [191, 0]
click at [112, 151] on div "Sawgrass Apartments" at bounding box center [106, 154] width 37 height 6
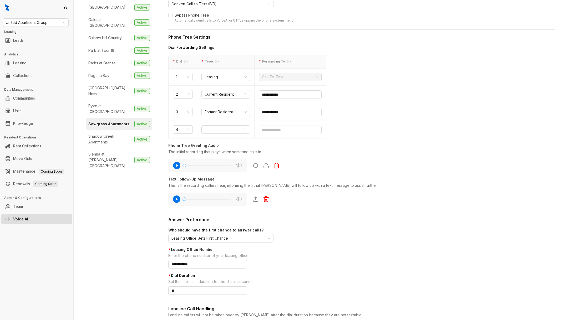
scroll to position [123, 0]
click at [209, 238] on span "Leasing Office Gets First Chance" at bounding box center [220, 239] width 99 height 8
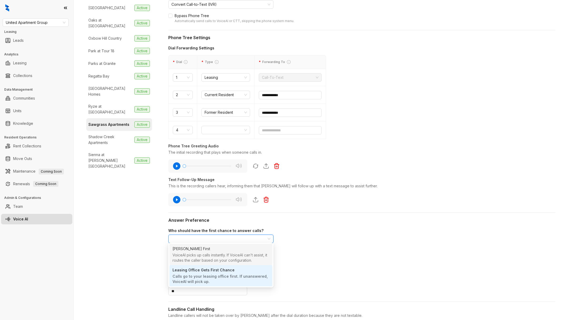
click at [206, 258] on div "VoiceAI picks up calls instantly. If VoiceAI can't assist, it routes the caller…" at bounding box center [220, 258] width 97 height 11
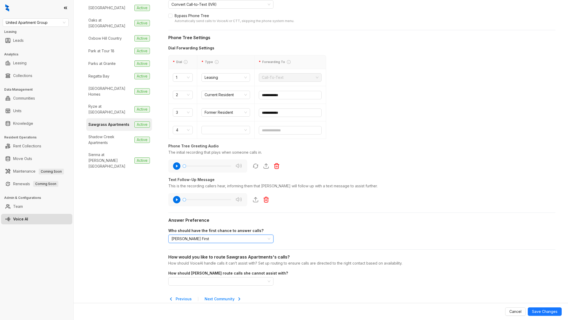
scroll to position [130, 0]
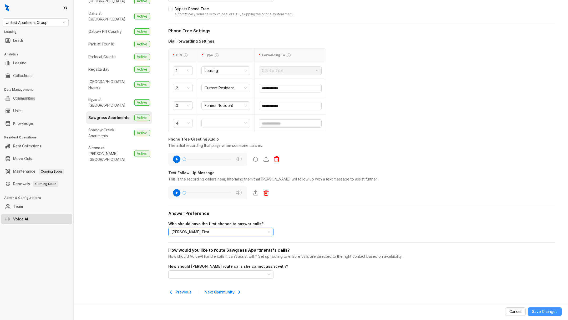
click at [548, 308] on button "Save Changes" at bounding box center [545, 312] width 34 height 8
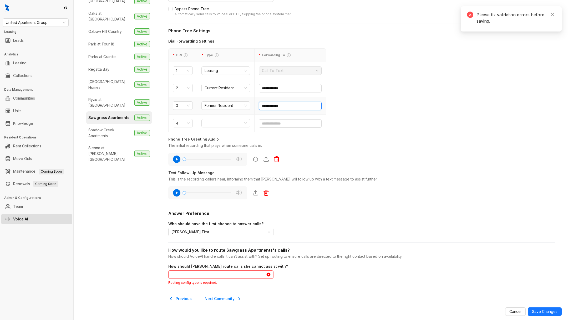
click at [275, 104] on input "**********" at bounding box center [290, 106] width 63 height 8
click at [275, 103] on input "**********" at bounding box center [290, 106] width 63 height 8
click at [190, 275] on input "search" at bounding box center [218, 275] width 94 height 8
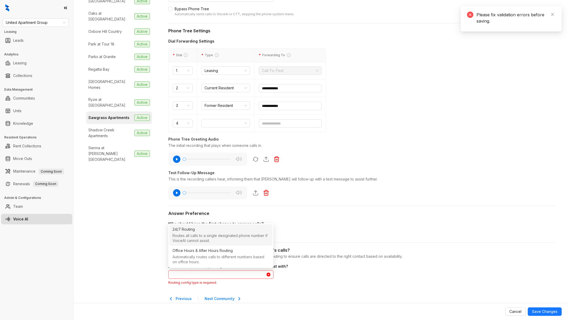
click at [190, 275] on input "search" at bounding box center [218, 275] width 94 height 8
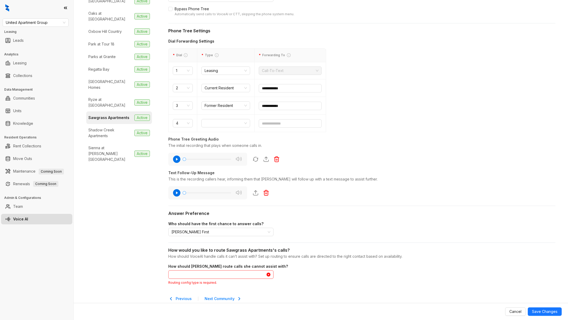
click at [184, 275] on input "search" at bounding box center [218, 275] width 94 height 8
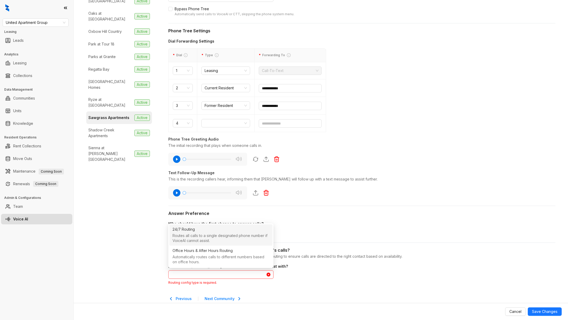
click at [189, 240] on div "Routes all calls to a single designated phone number if VoiceAI cannot assist." at bounding box center [220, 238] width 97 height 11
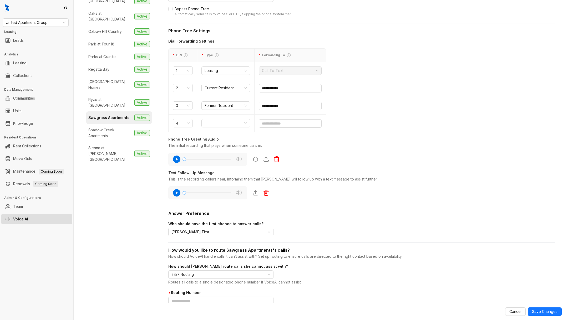
click at [191, 294] on div "* Routing Number" at bounding box center [361, 297] width 387 height 15
click at [193, 297] on input "text" at bounding box center [220, 301] width 105 height 8
paste input "**********"
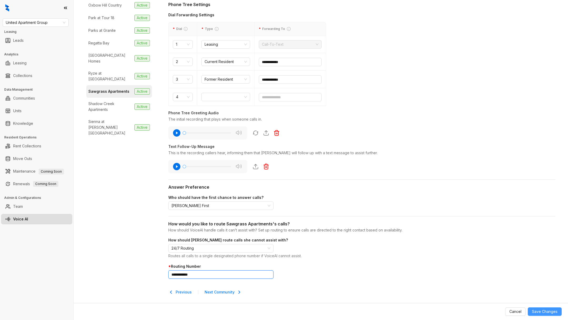
type input "**********"
click at [550, 314] on span "Save Changes" at bounding box center [545, 312] width 26 height 6
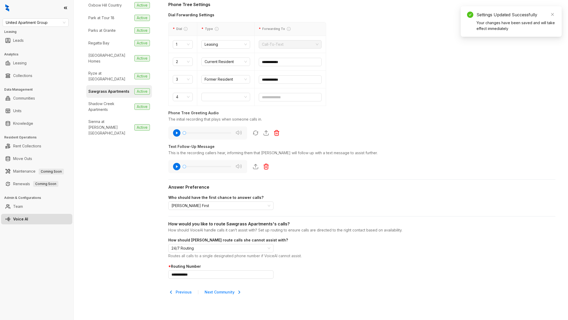
scroll to position [203, 0]
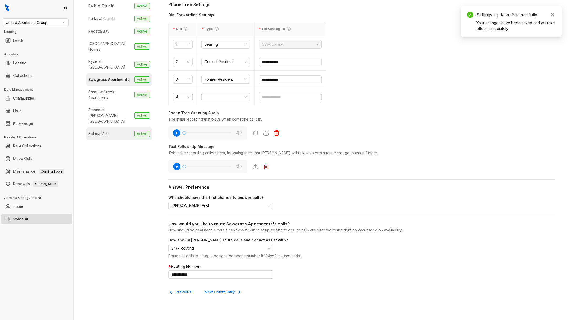
click at [103, 131] on div "Solana Vista" at bounding box center [98, 134] width 21 height 6
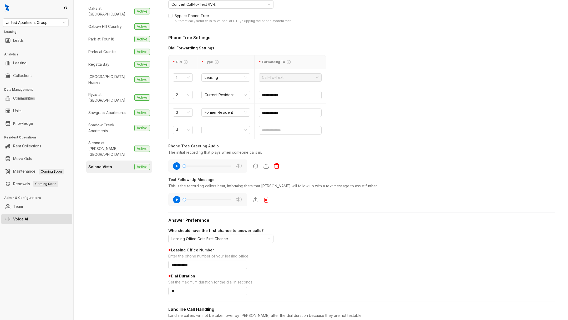
scroll to position [130, 0]
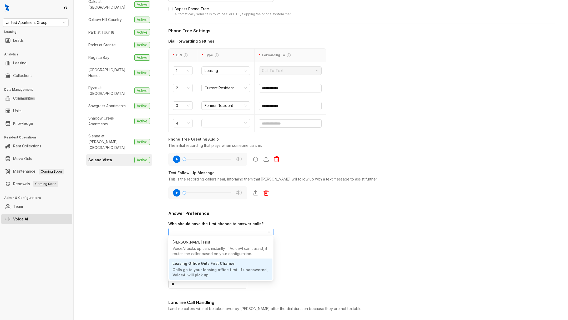
click at [205, 229] on span "Leasing Office Gets First Chance" at bounding box center [220, 232] width 99 height 8
click at [204, 248] on div "VoiceAI picks up calls instantly. If VoiceAI can't assist, it routes the caller…" at bounding box center [220, 251] width 97 height 11
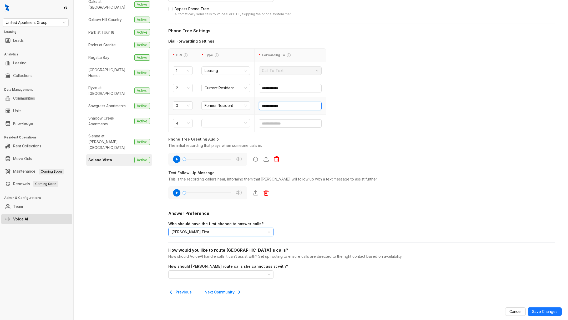
click at [276, 105] on input "**********" at bounding box center [290, 106] width 63 height 8
click at [193, 274] on input "search" at bounding box center [218, 275] width 94 height 8
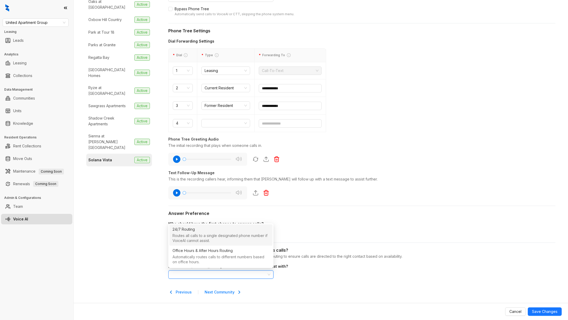
click at [191, 241] on div "Routes all calls to a single designated phone number if VoiceAI cannot assist." at bounding box center [220, 238] width 97 height 11
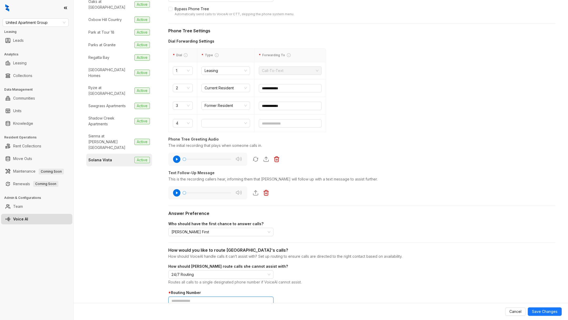
click at [191, 298] on input "text" at bounding box center [220, 301] width 105 height 8
paste input "**********"
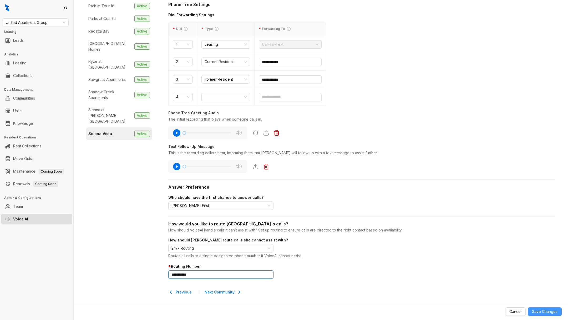
type input "**********"
click at [549, 309] on span "Save Changes" at bounding box center [545, 312] width 26 height 6
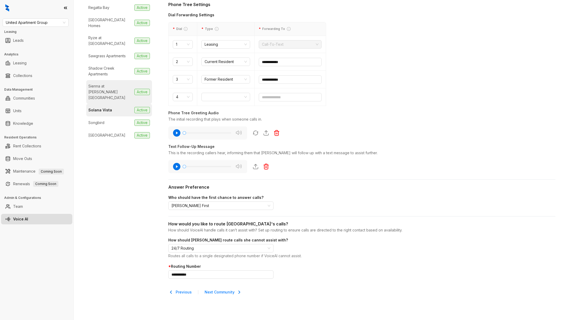
scroll to position [231, 0]
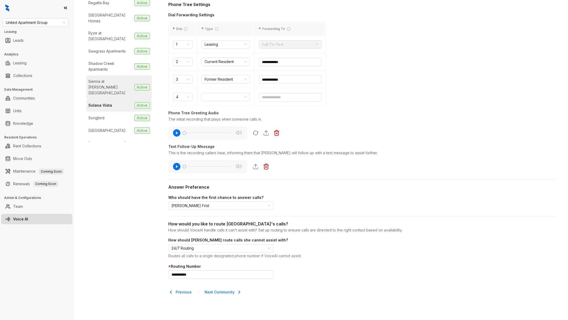
click at [116, 79] on div "Sienna at [PERSON_NAME][GEOGRAPHIC_DATA]" at bounding box center [110, 87] width 44 height 17
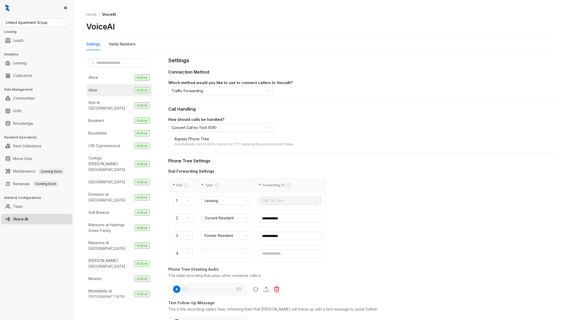
click at [118, 92] on li "Atlee Active" at bounding box center [119, 90] width 66 height 13
click at [27, 61] on link "Leasing" at bounding box center [19, 63] width 13 height 11
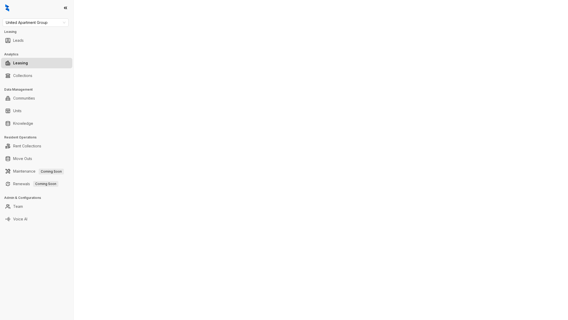
select select "******"
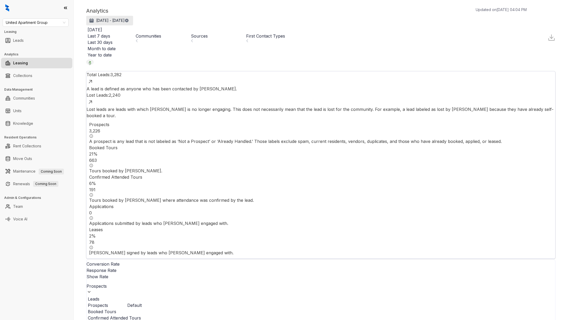
click at [120, 20] on p "[DATE] - [DATE]" at bounding box center [110, 20] width 28 height 5
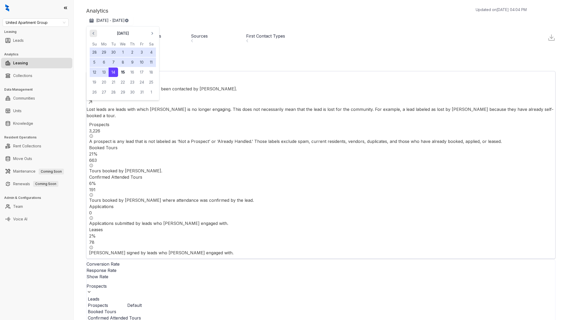
click at [93, 34] on icon "button" at bounding box center [93, 33] width 5 height 5
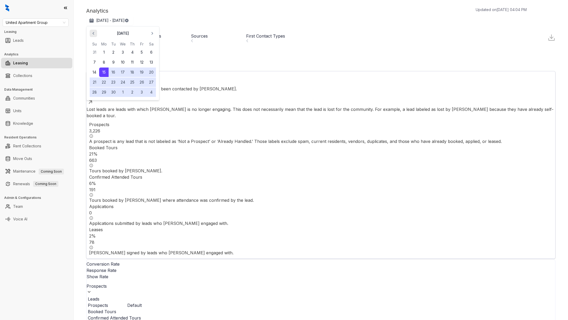
click at [93, 34] on icon "button" at bounding box center [93, 33] width 5 height 5
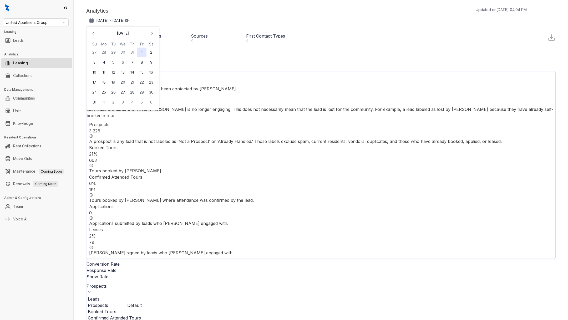
click at [140, 52] on button "1" at bounding box center [141, 52] width 9 height 9
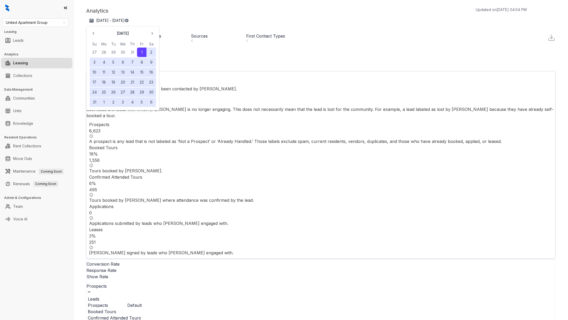
click at [289, 33] on div "First Contact Types" at bounding box center [272, 36] width 53 height 6
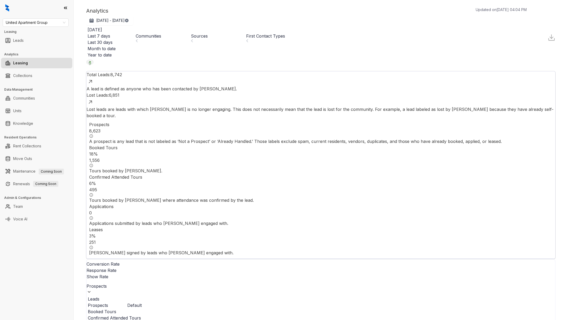
click at [289, 33] on div "First Contact Types" at bounding box center [272, 36] width 53 height 6
click at [548, 34] on img at bounding box center [551, 38] width 8 height 8
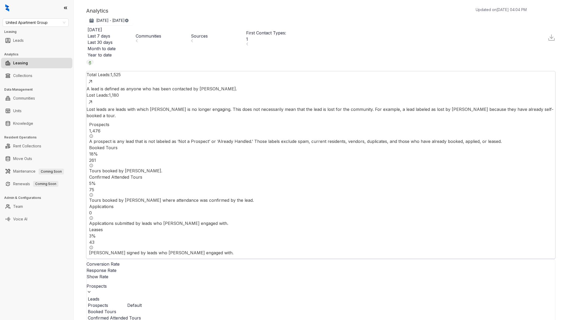
scroll to position [0, 0]
click at [186, 33] on div "Communities" at bounding box center [162, 36] width 53 height 6
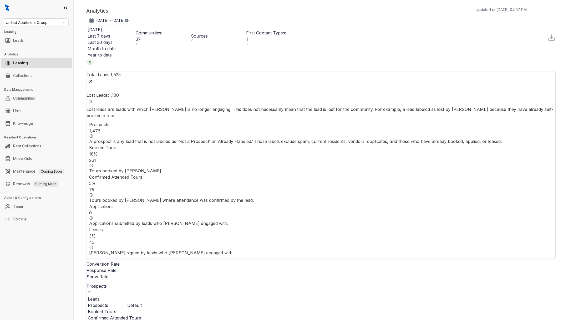
scroll to position [114, 0]
click at [174, 30] on div "Communities : 35" at bounding box center [162, 36] width 53 height 13
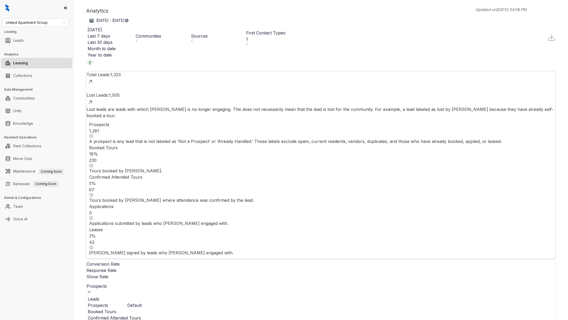
click at [188, 33] on div "Communities" at bounding box center [162, 36] width 53 height 6
click at [188, 28] on div "Aug 1, 2025 - Oct 14, 2025 Today Last 7 days Last 30 days Month to date Year to…" at bounding box center [192, 38] width 212 height 44
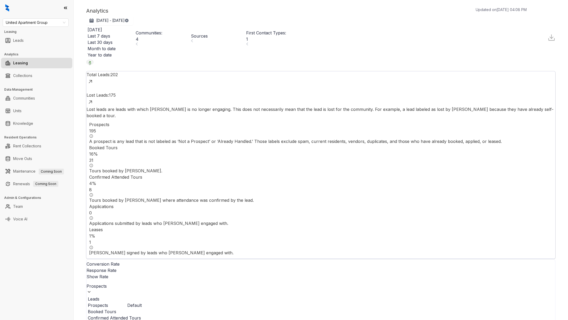
click at [187, 30] on div "Communities : 4" at bounding box center [162, 36] width 53 height 13
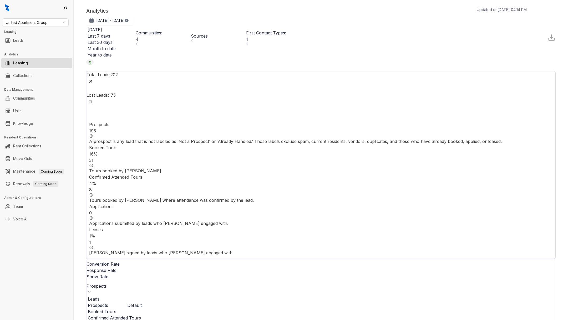
click at [179, 30] on div "Communities : 4" at bounding box center [162, 36] width 53 height 13
click at [20, 206] on link "Team" at bounding box center [18, 206] width 10 height 11
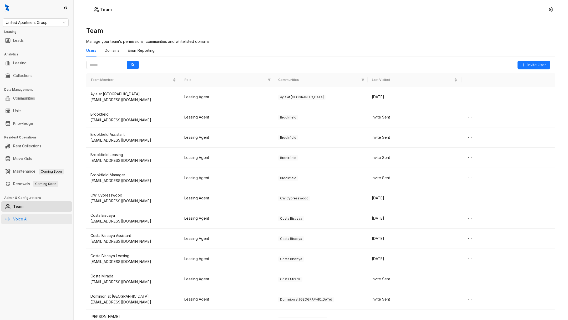
click at [18, 223] on link "Voice AI" at bounding box center [20, 219] width 14 height 11
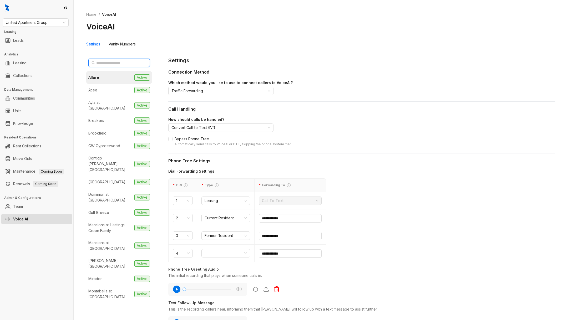
click at [112, 62] on input "text" at bounding box center [119, 63] width 46 height 6
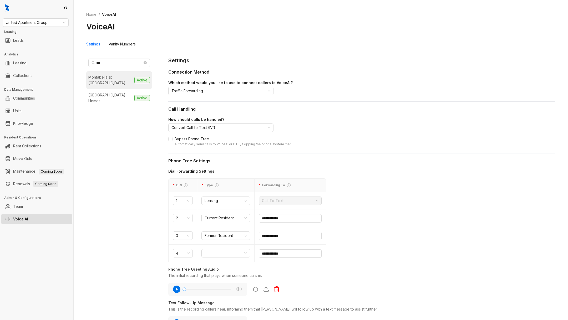
click at [116, 76] on div "Montabella at [GEOGRAPHIC_DATA]" at bounding box center [110, 80] width 44 height 12
click at [109, 61] on input "***" at bounding box center [119, 63] width 46 height 6
click at [109, 62] on input "***" at bounding box center [119, 63] width 46 height 6
type input "***"
click at [119, 73] on li "Dominion at Oak Forest Active" at bounding box center [119, 80] width 66 height 18
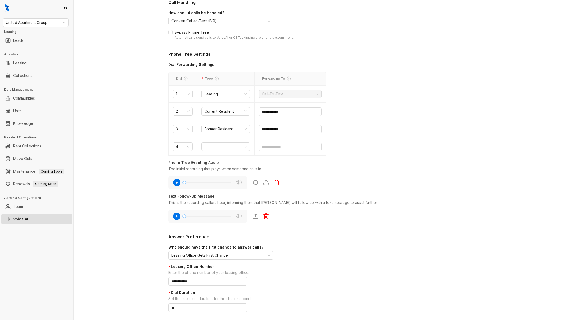
scroll to position [125, 0]
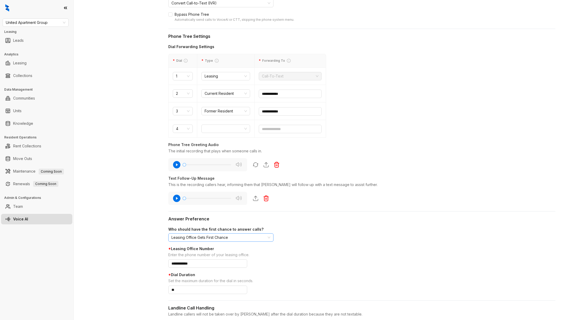
click at [213, 237] on span "Leasing Office Gets First Chance" at bounding box center [220, 238] width 99 height 8
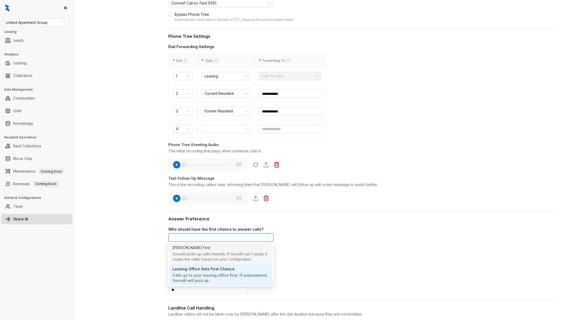
click at [218, 261] on div "VoiceAI picks up calls instantly. If VoiceAI can't assist, it routes the caller…" at bounding box center [220, 257] width 97 height 11
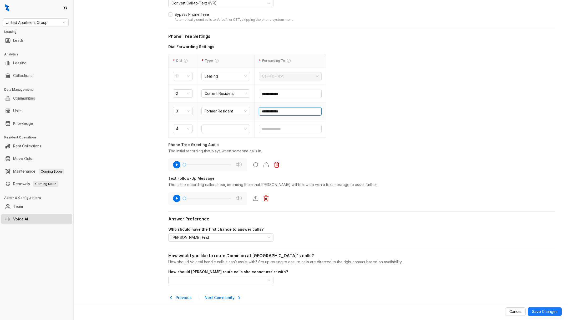
click at [278, 108] on input "**********" at bounding box center [290, 111] width 63 height 8
click at [207, 285] on div "**********" at bounding box center [361, 116] width 387 height 369
click at [205, 278] on input "search" at bounding box center [218, 280] width 94 height 8
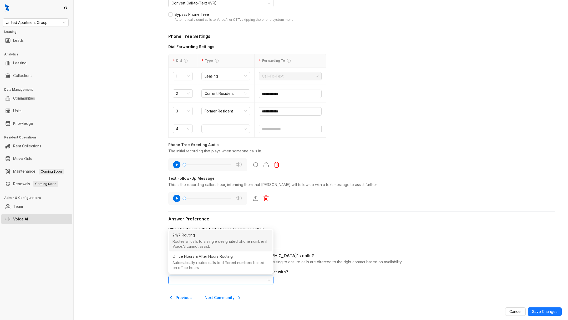
click at [190, 250] on div "Routes all calls to a single designated phone number if VoiceAI cannot assist." at bounding box center [220, 244] width 97 height 11
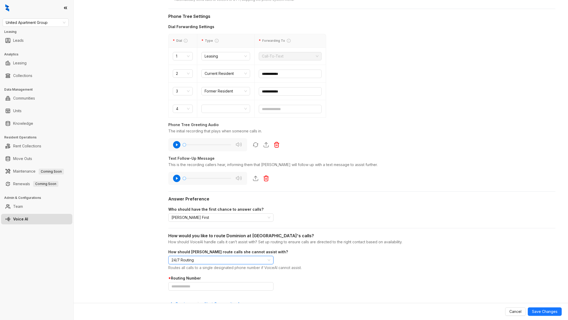
scroll to position [156, 0]
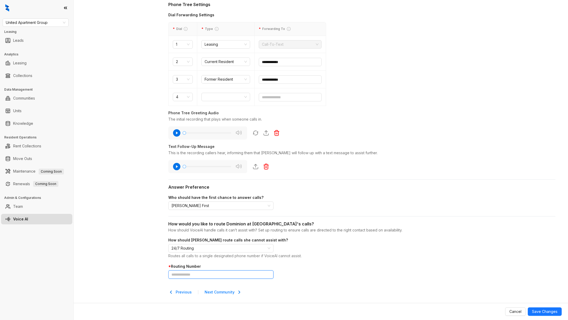
click at [195, 276] on input "text" at bounding box center [220, 275] width 105 height 8
paste input "**********"
type input "**********"
click at [556, 310] on span "Save Changes" at bounding box center [545, 312] width 26 height 6
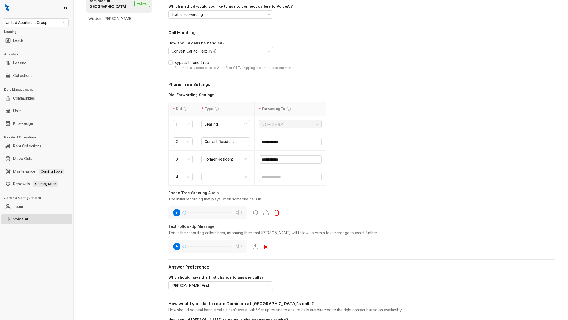
scroll to position [0, 0]
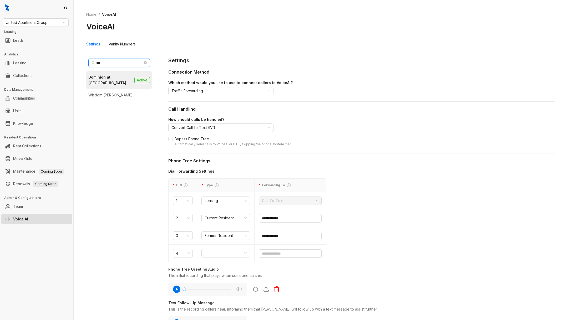
click at [123, 63] on input "***" at bounding box center [119, 63] width 46 height 6
type input "***"
click at [115, 78] on div "Montabella at [GEOGRAPHIC_DATA]" at bounding box center [110, 80] width 44 height 12
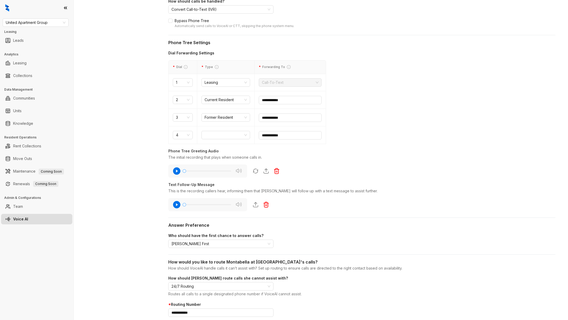
scroll to position [156, 0]
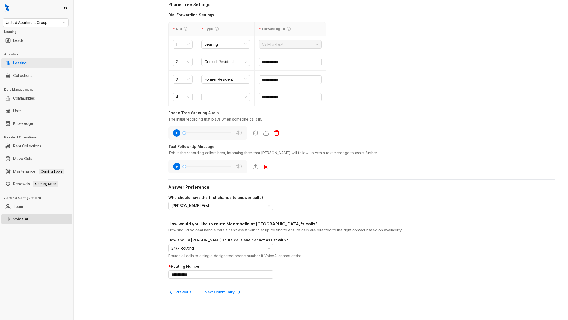
click at [27, 67] on link "Leasing" at bounding box center [19, 63] width 13 height 11
select select "******"
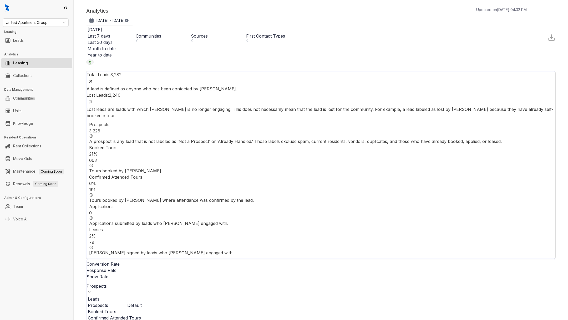
click at [183, 33] on div "Communities" at bounding box center [162, 36] width 53 height 6
click at [125, 21] on p "[DATE] - [DATE]" at bounding box center [110, 20] width 28 height 5
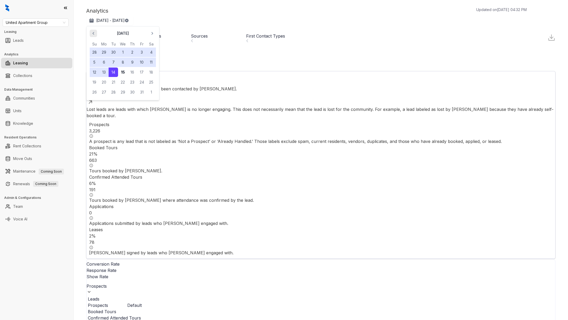
click at [96, 34] on icon "button" at bounding box center [93, 33] width 5 height 5
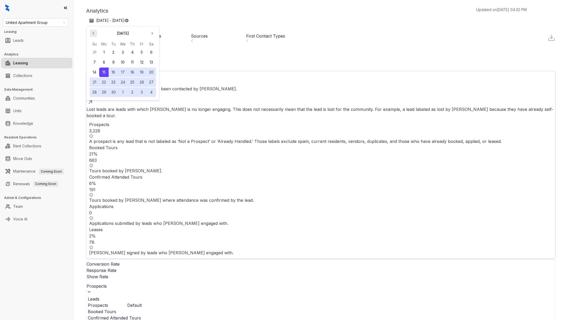
click at [96, 34] on icon "button" at bounding box center [93, 33] width 5 height 5
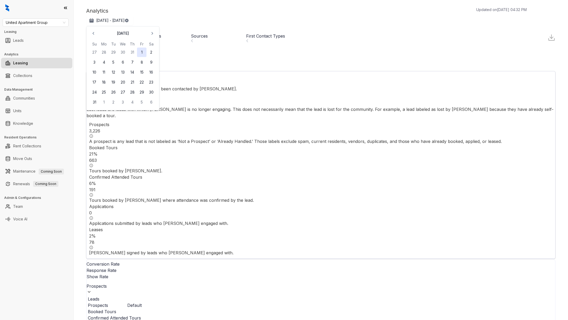
click at [139, 54] on button "1" at bounding box center [141, 52] width 9 height 9
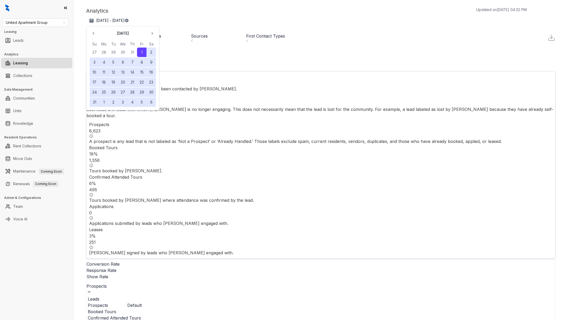
click at [181, 15] on div "Analytics Updated on Oct 15, 2025, 04:32 PM Aug 1, 2025 - Oct 14, 2025 August 2…" at bounding box center [320, 33] width 469 height 53
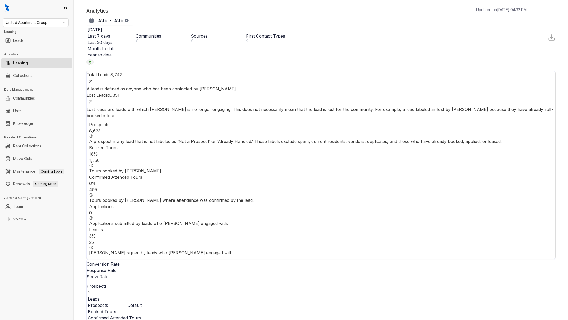
click at [288, 33] on div "First Contact Types" at bounding box center [272, 36] width 53 height 6
click at [188, 33] on div "Communities" at bounding box center [162, 37] width 53 height 9
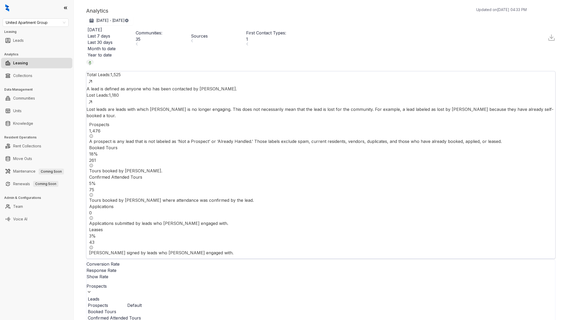
click at [188, 30] on div "Communities : 35" at bounding box center [162, 38] width 53 height 16
click at [181, 33] on div "Communities" at bounding box center [162, 36] width 53 height 6
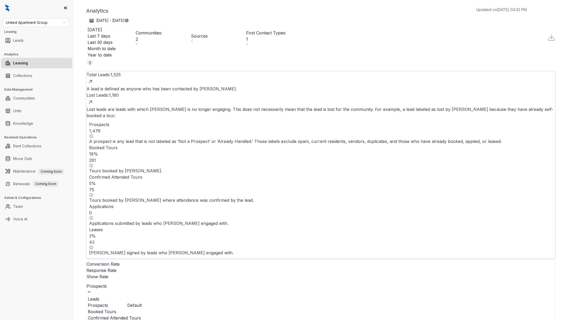
click at [42, 320] on input at bounding box center [21, 324] width 42 height 6
click at [198, 320] on div "****" at bounding box center [284, 323] width 568 height 7
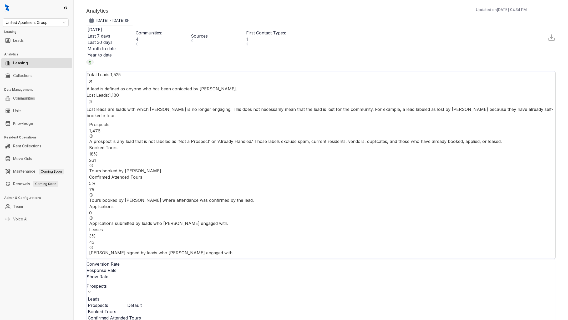
click at [42, 320] on input "****" at bounding box center [21, 324] width 42 height 6
type input "***"
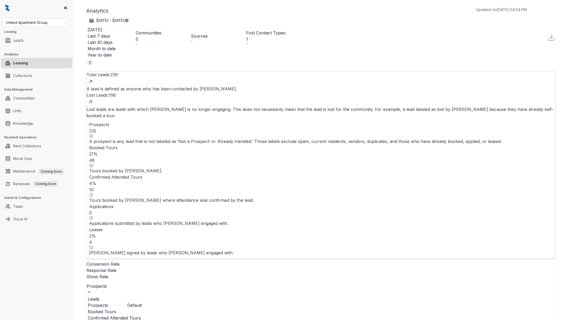
click at [184, 30] on div "Communities : 5" at bounding box center [162, 36] width 53 height 13
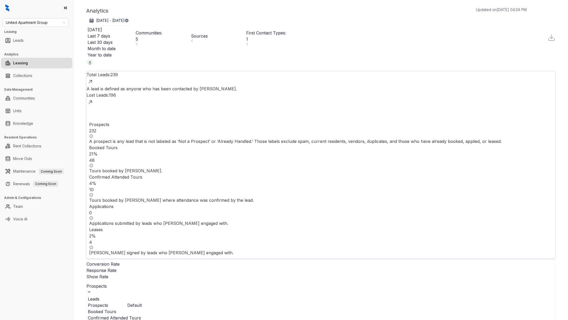
click at [187, 33] on div "Communities" at bounding box center [162, 36] width 53 height 6
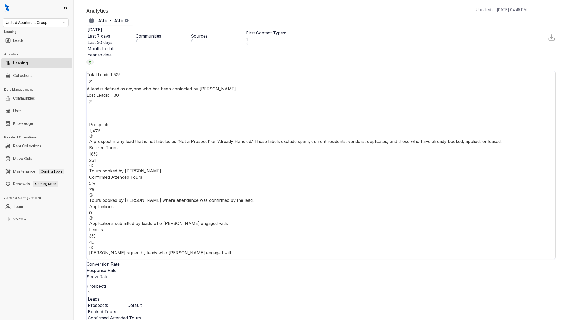
click at [188, 33] on div "Communities" at bounding box center [162, 37] width 53 height 9
click at [183, 33] on div "Communities" at bounding box center [162, 37] width 53 height 9
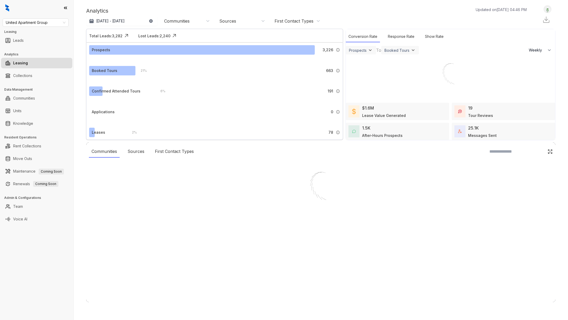
select select "******"
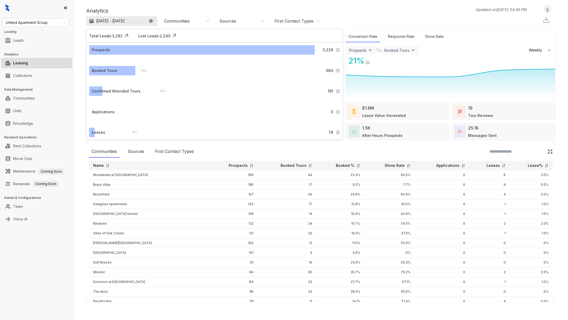
click at [133, 17] on button "[DATE] - [DATE]" at bounding box center [121, 20] width 71 height 9
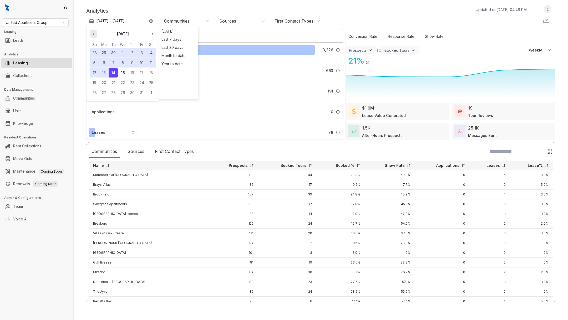
click at [95, 36] on icon "button" at bounding box center [93, 33] width 5 height 5
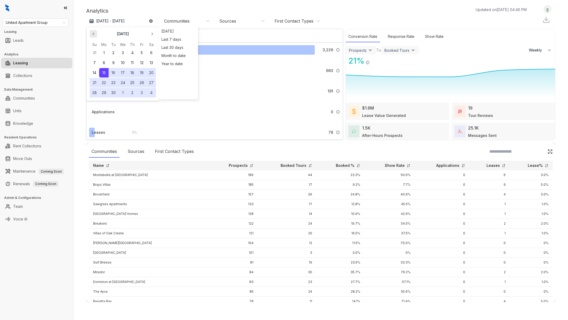
click at [95, 36] on icon "button" at bounding box center [93, 33] width 5 height 5
click at [138, 55] on button "1" at bounding box center [141, 52] width 9 height 9
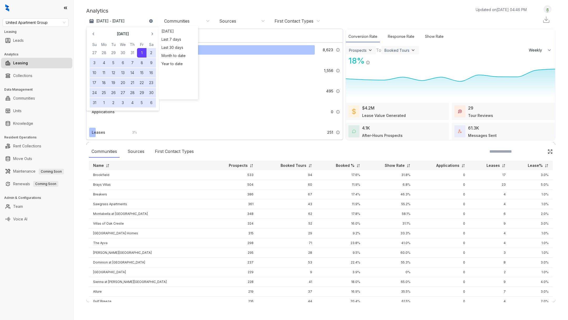
click at [155, 13] on div "Analytics Updated on [DATE] 04:46 PM" at bounding box center [309, 11] width 446 height 8
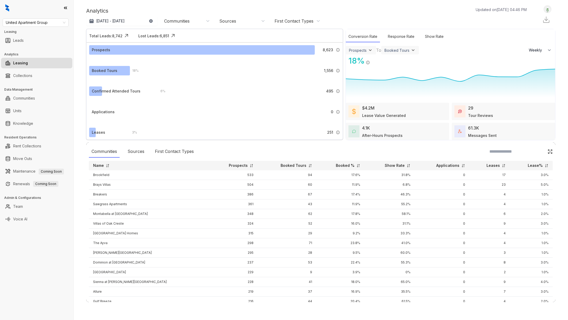
click at [286, 18] on div "First Contact Types" at bounding box center [294, 21] width 39 height 6
click at [278, 52] on div "Call" at bounding box center [291, 52] width 36 height 4
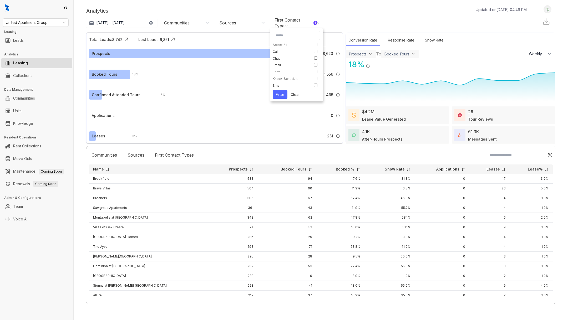
click at [280, 95] on button "Filter" at bounding box center [280, 94] width 15 height 9
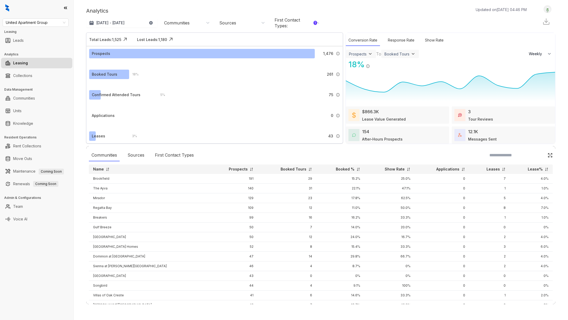
click at [172, 24] on div "Communities" at bounding box center [177, 23] width 26 height 6
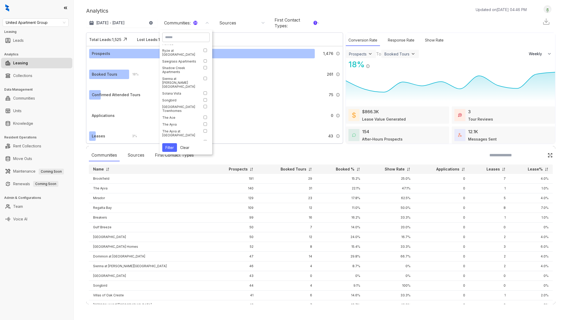
scroll to position [200, 0]
click at [180, 38] on input at bounding box center [186, 37] width 42 height 5
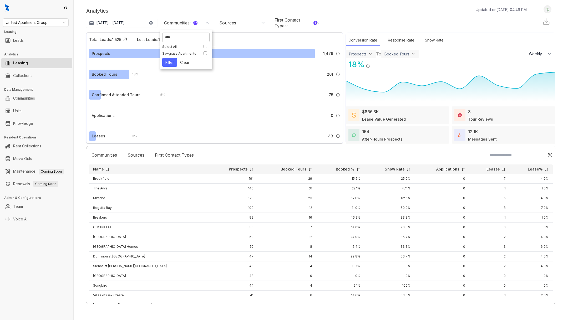
type input "****"
click at [191, 39] on input "****" at bounding box center [186, 37] width 42 height 5
type input "***"
click at [172, 61] on button "Filter" at bounding box center [169, 62] width 15 height 9
